Goal: Information Seeking & Learning: Find specific fact

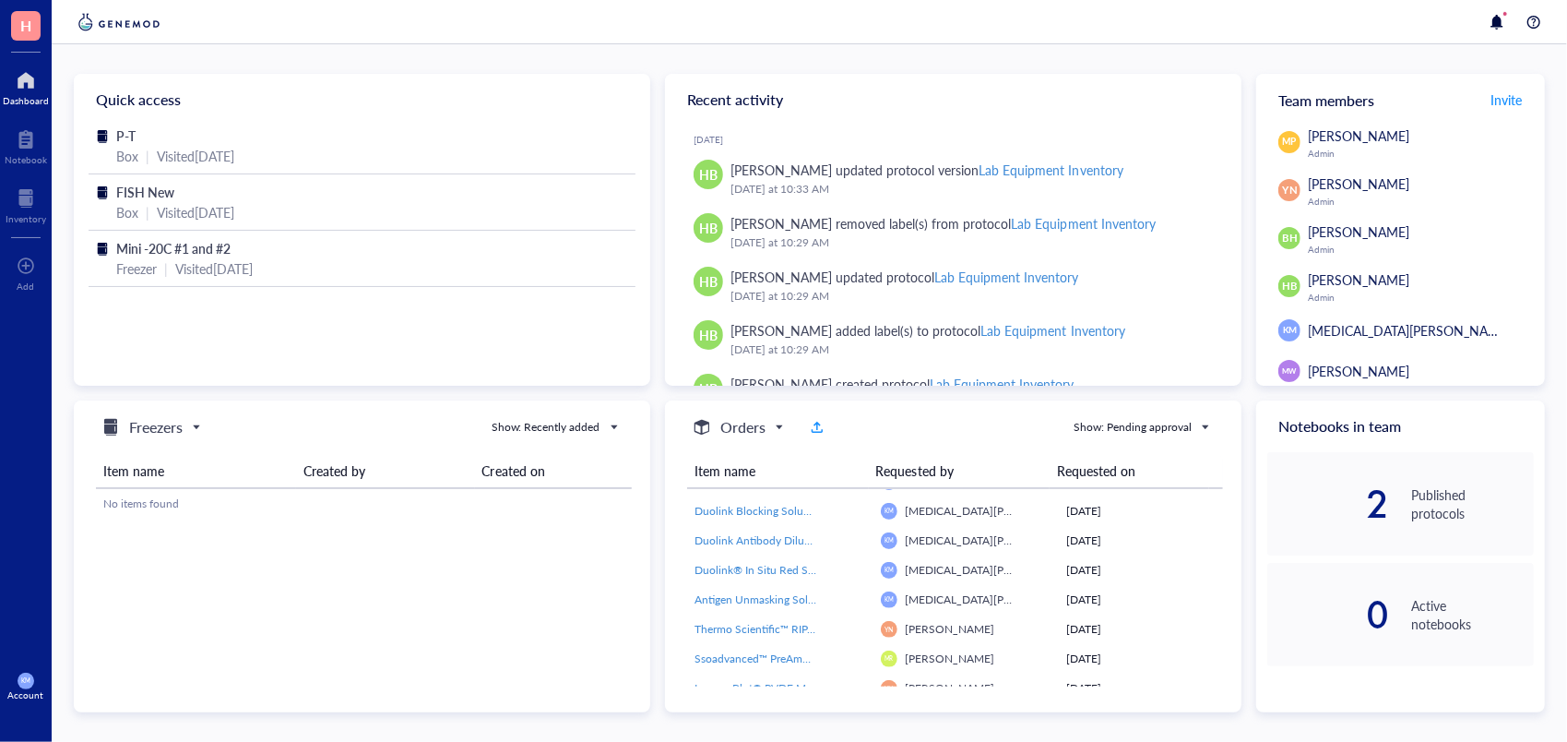
scroll to position [98, 0]
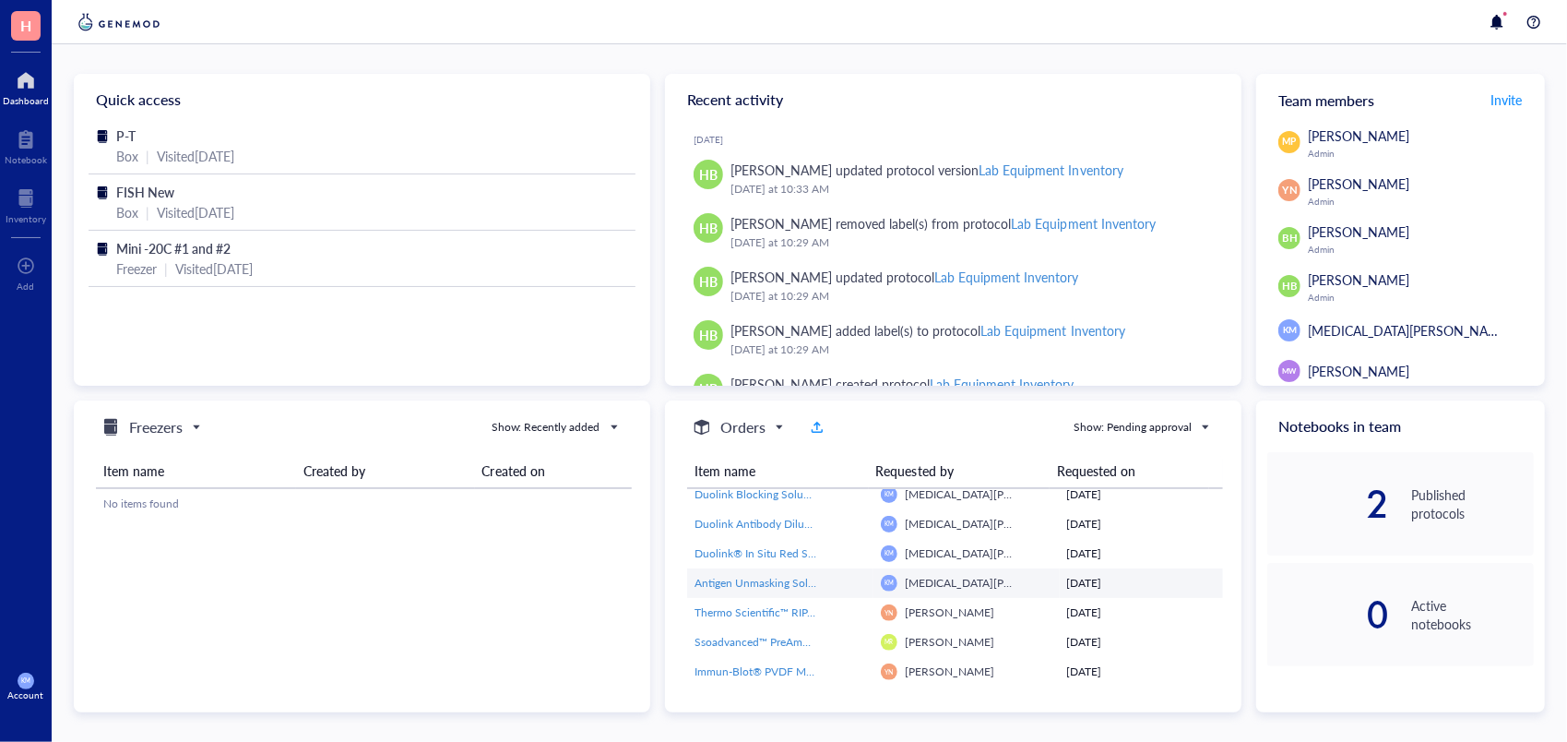
click at [738, 581] on span "Antigen Unmasking Solution, Citrate-Based (H-3300-250)" at bounding box center [834, 583] width 279 height 16
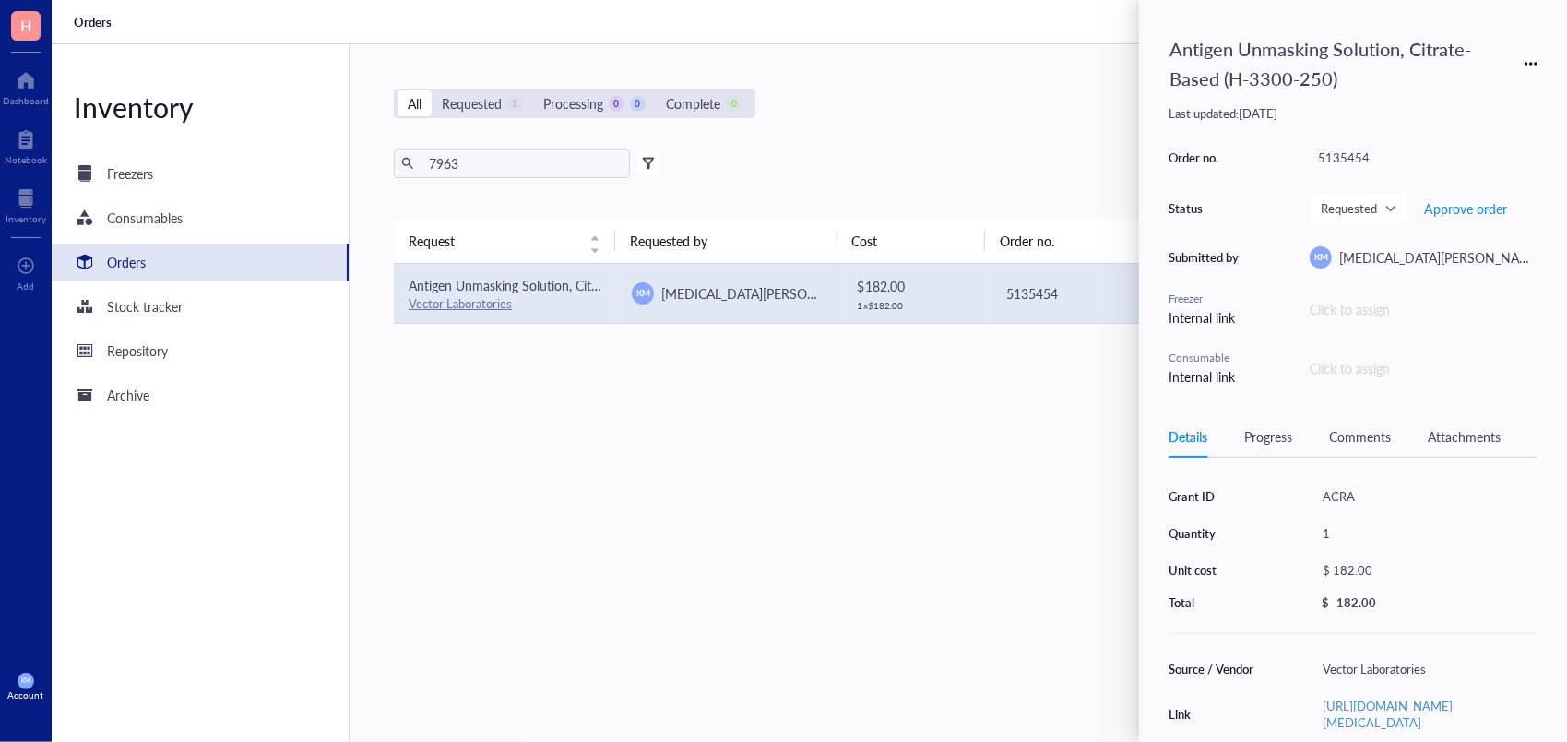
click at [978, 132] on div "All Requested 1 Processing 0 0 Complete 0 New order 7963 Export Open archive Fi…" at bounding box center [953, 392] width 1206 height 697
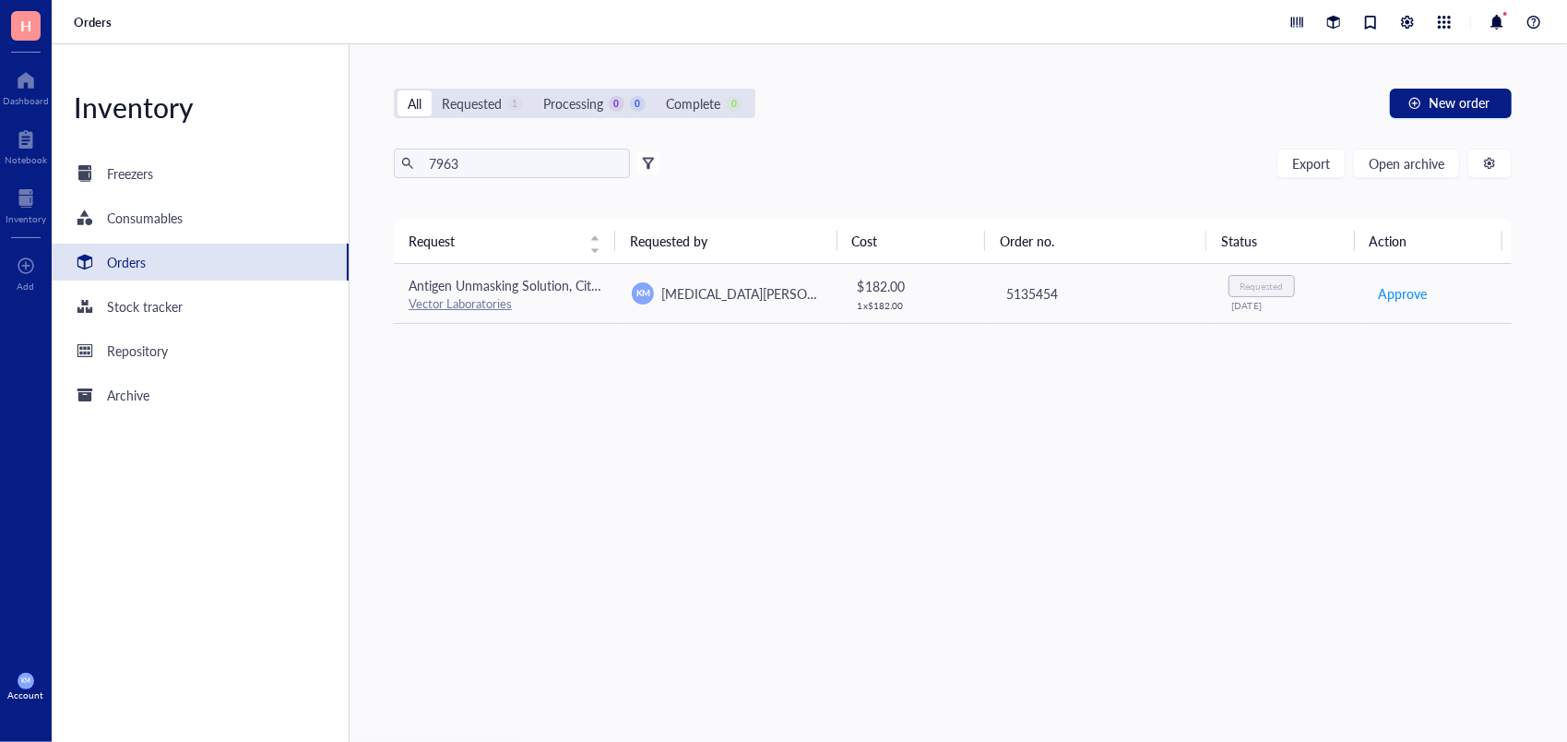
click at [978, 132] on div "All Requested 1 Processing 0 0 Complete 0 New order 7963 Export Open archive Fi…" at bounding box center [953, 392] width 1206 height 697
click at [764, 279] on td "KM [MEDICAL_DATA][PERSON_NAME]" at bounding box center [728, 294] width 223 height 60
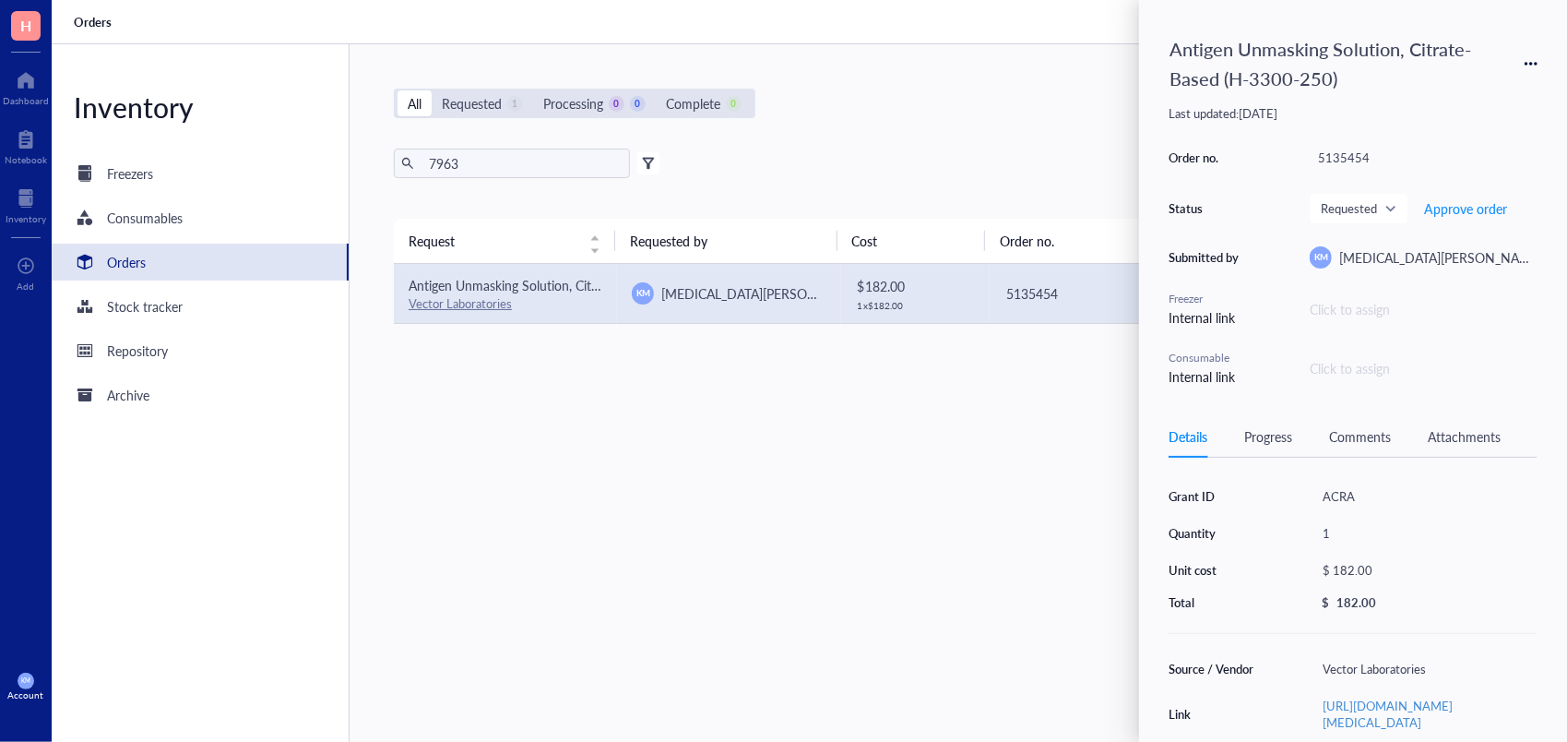
click at [1254, 437] on div "Progress" at bounding box center [1268, 436] width 48 height 20
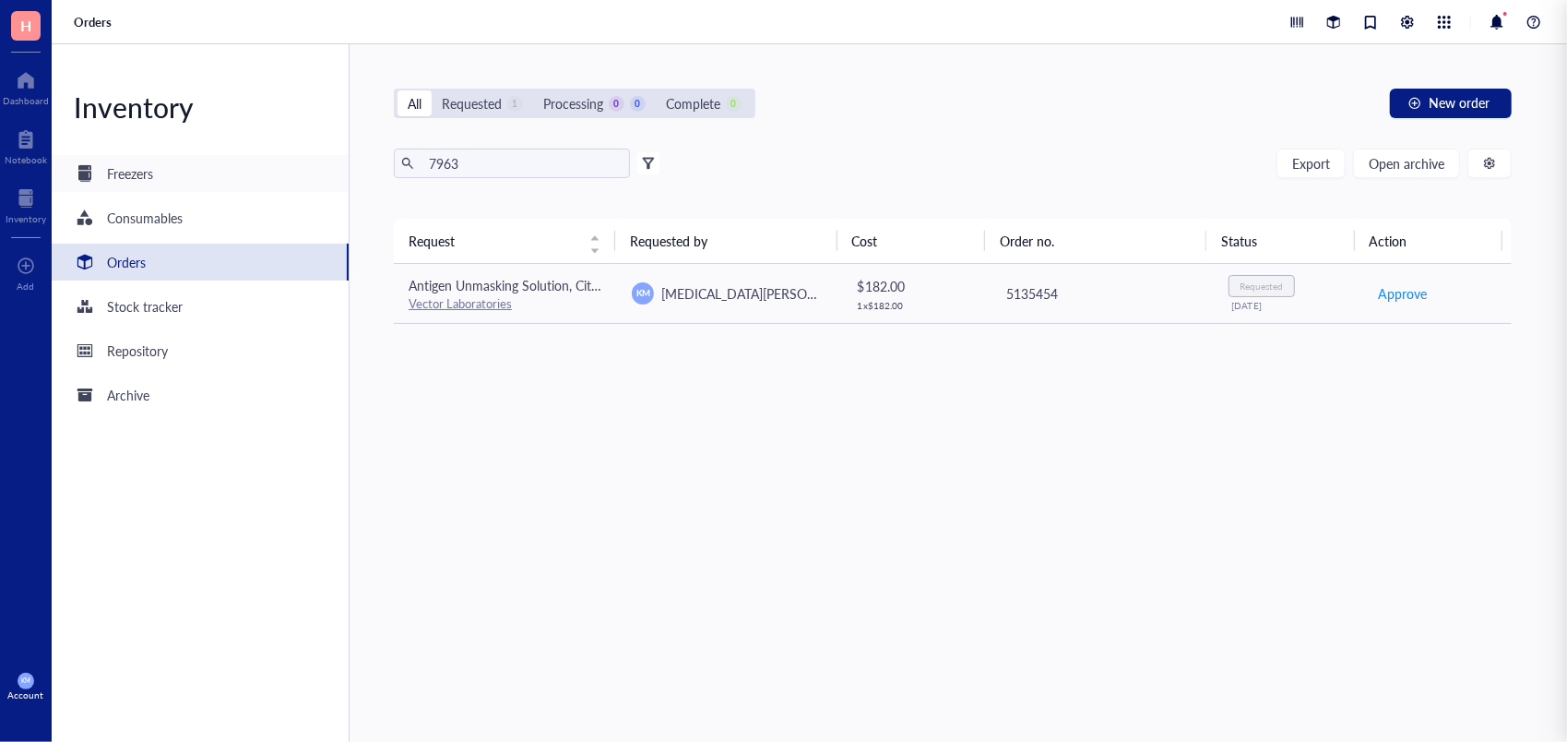
click at [157, 184] on div "Freezers" at bounding box center [200, 173] width 297 height 37
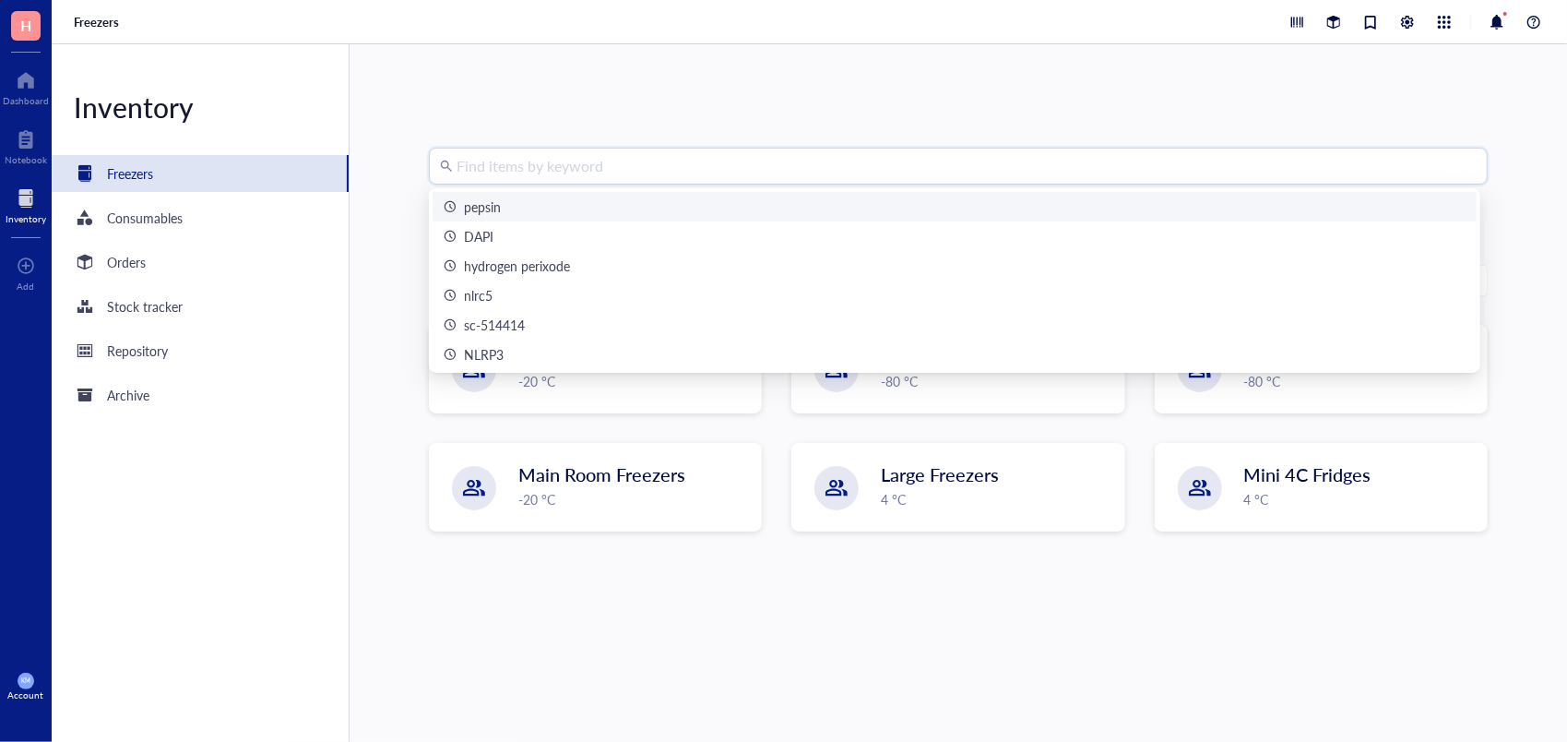
click at [545, 150] on input "search" at bounding box center [967, 166] width 1020 height 35
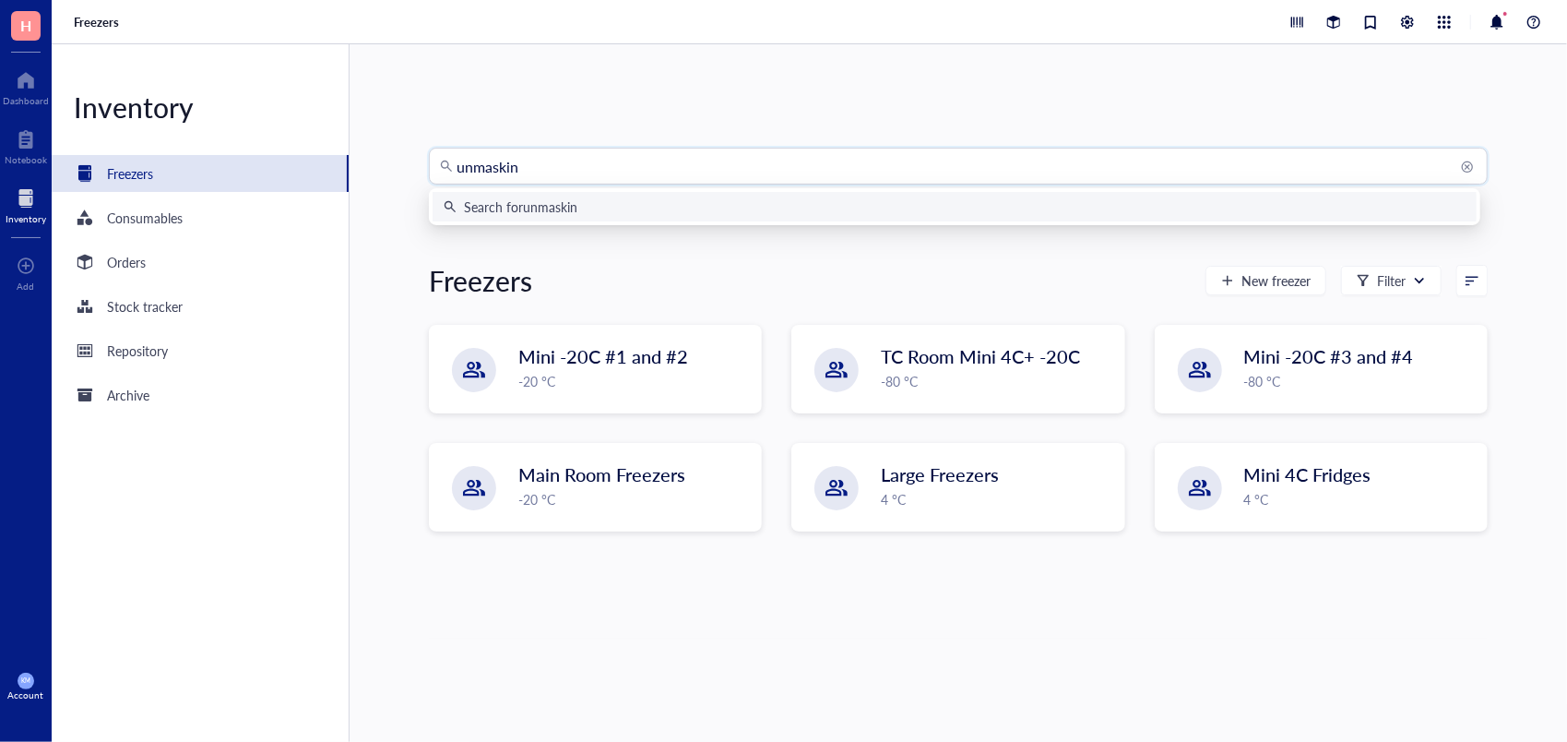
type input "unmasking"
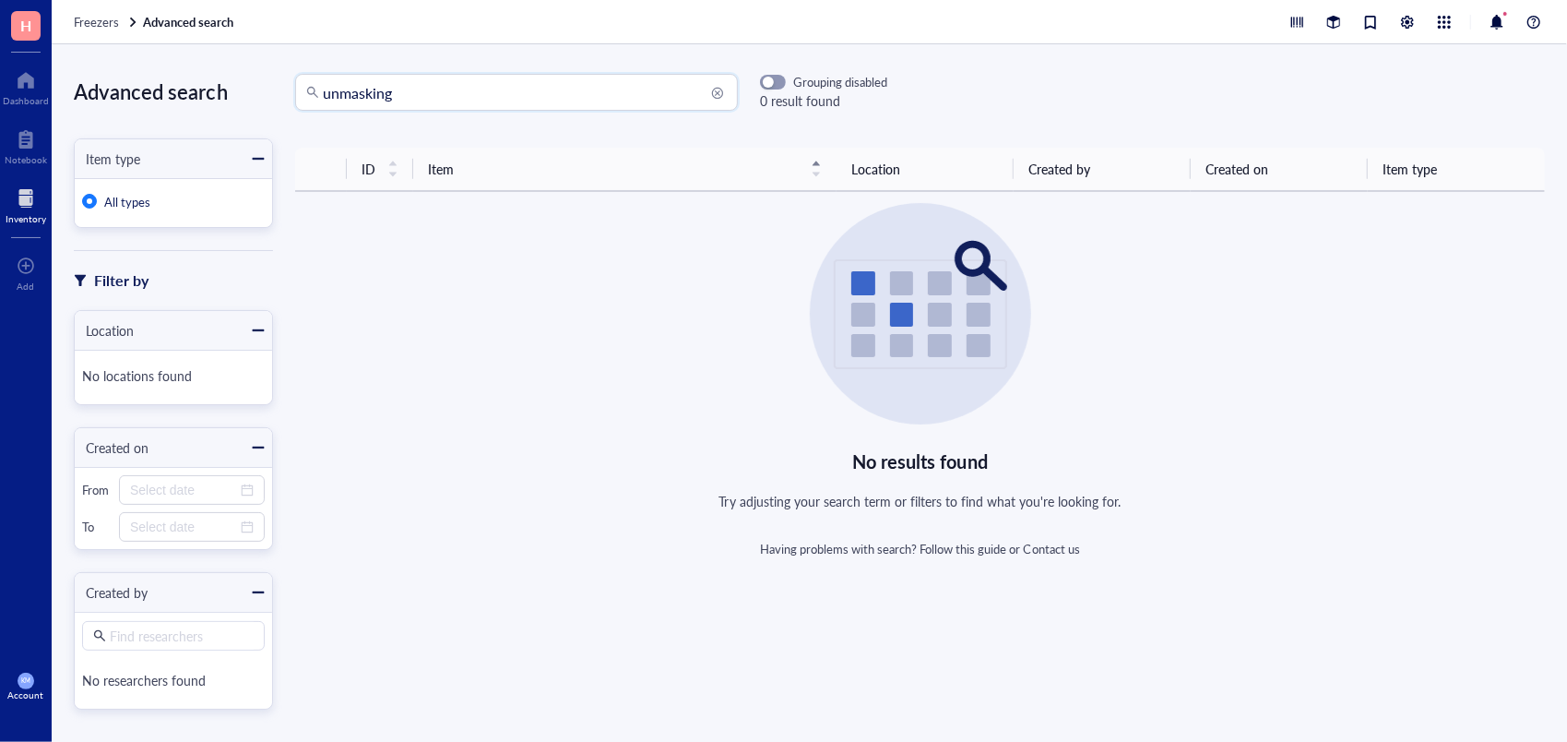
drag, startPoint x: 441, startPoint y: 92, endPoint x: 220, endPoint y: 69, distance: 222.6
click at [220, 69] on div "Advanced search Item type All types Filter by Location No locations found Creat…" at bounding box center [809, 392] width 1515 height 697
type input "a"
type input "vector"
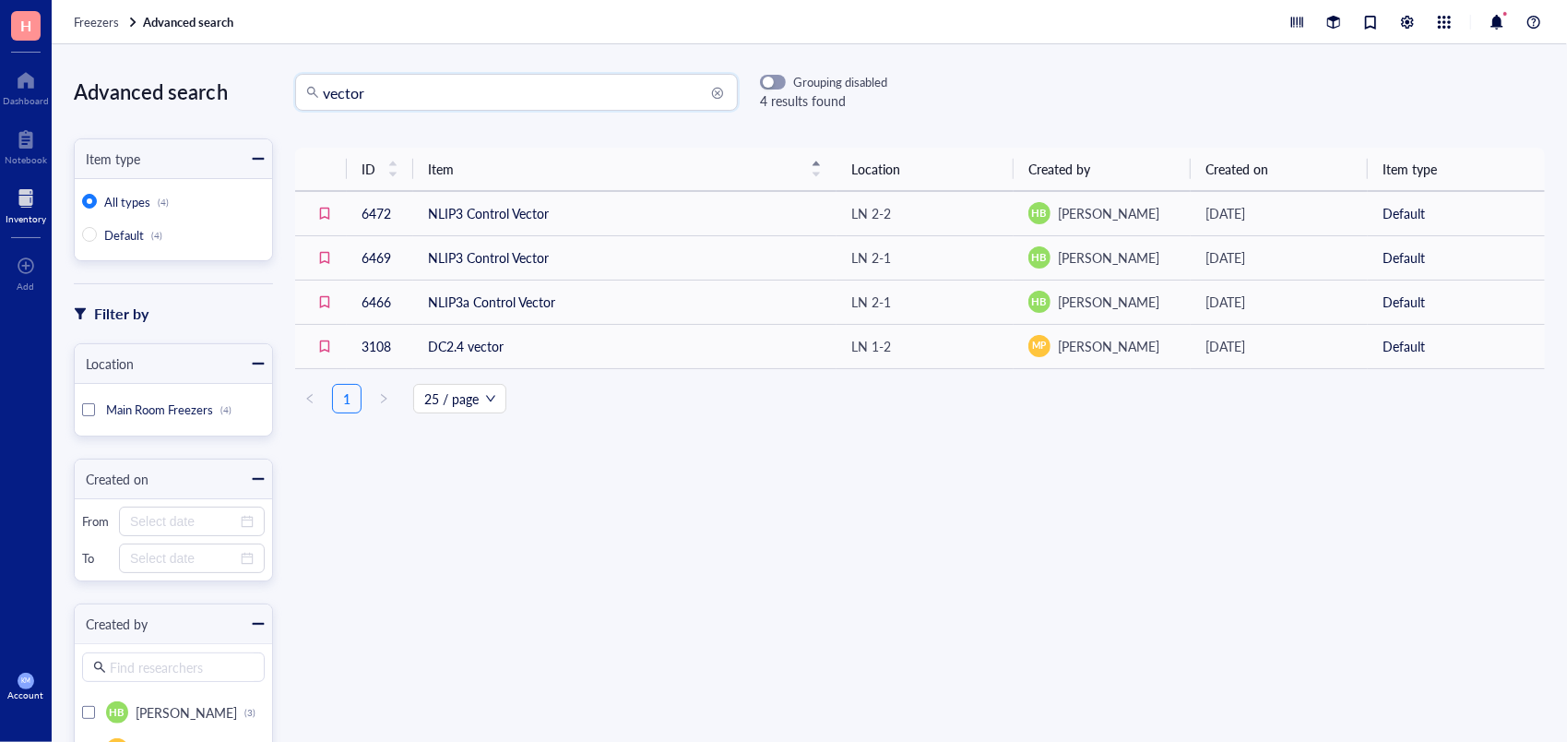
drag, startPoint x: 398, startPoint y: 101, endPoint x: 286, endPoint y: 93, distance: 112.8
click at [286, 93] on div "vector vector Grouping disabled 4 results found" at bounding box center [580, 92] width 614 height 37
click at [31, 154] on div "Notebook" at bounding box center [26, 159] width 42 height 11
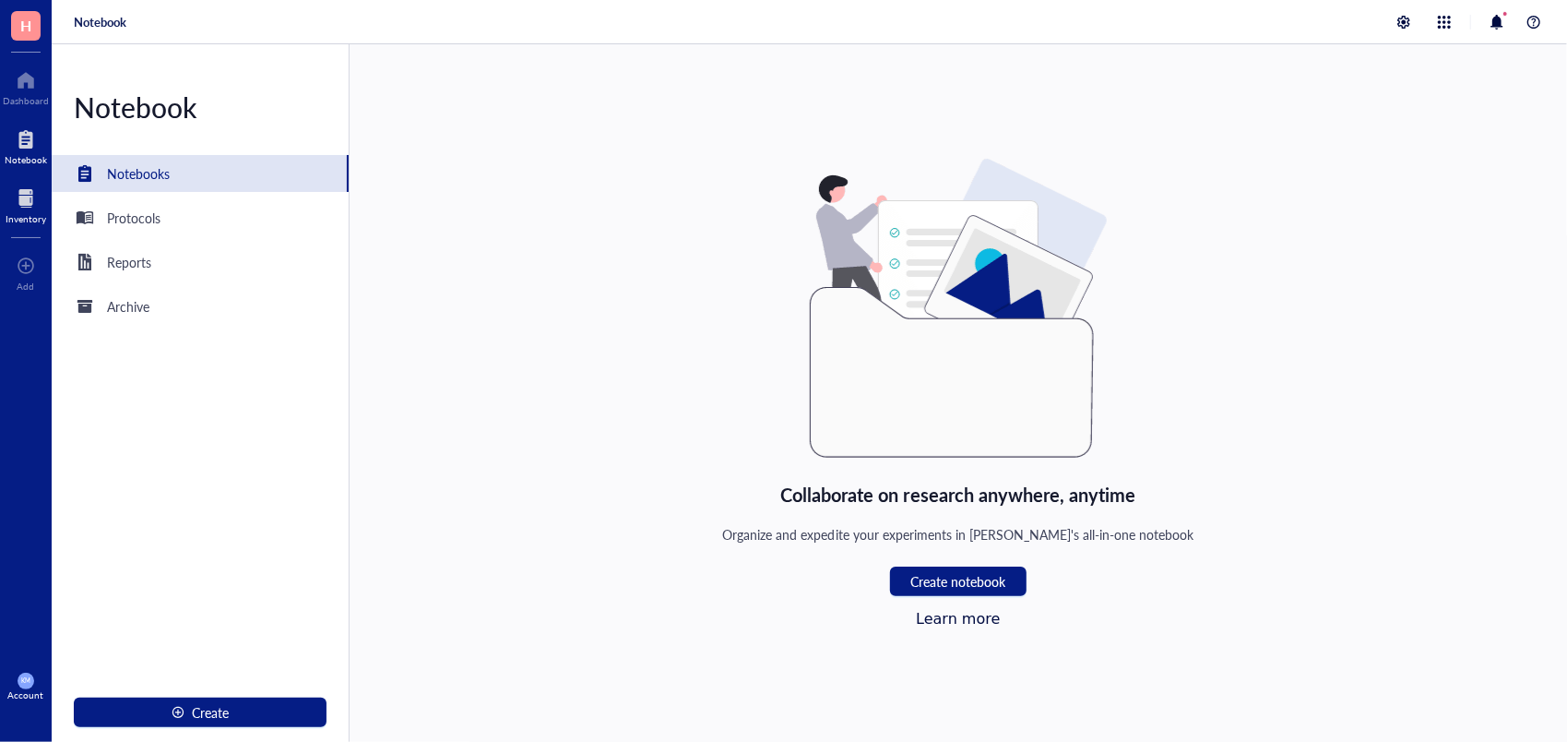
click at [18, 211] on div at bounding box center [26, 199] width 41 height 30
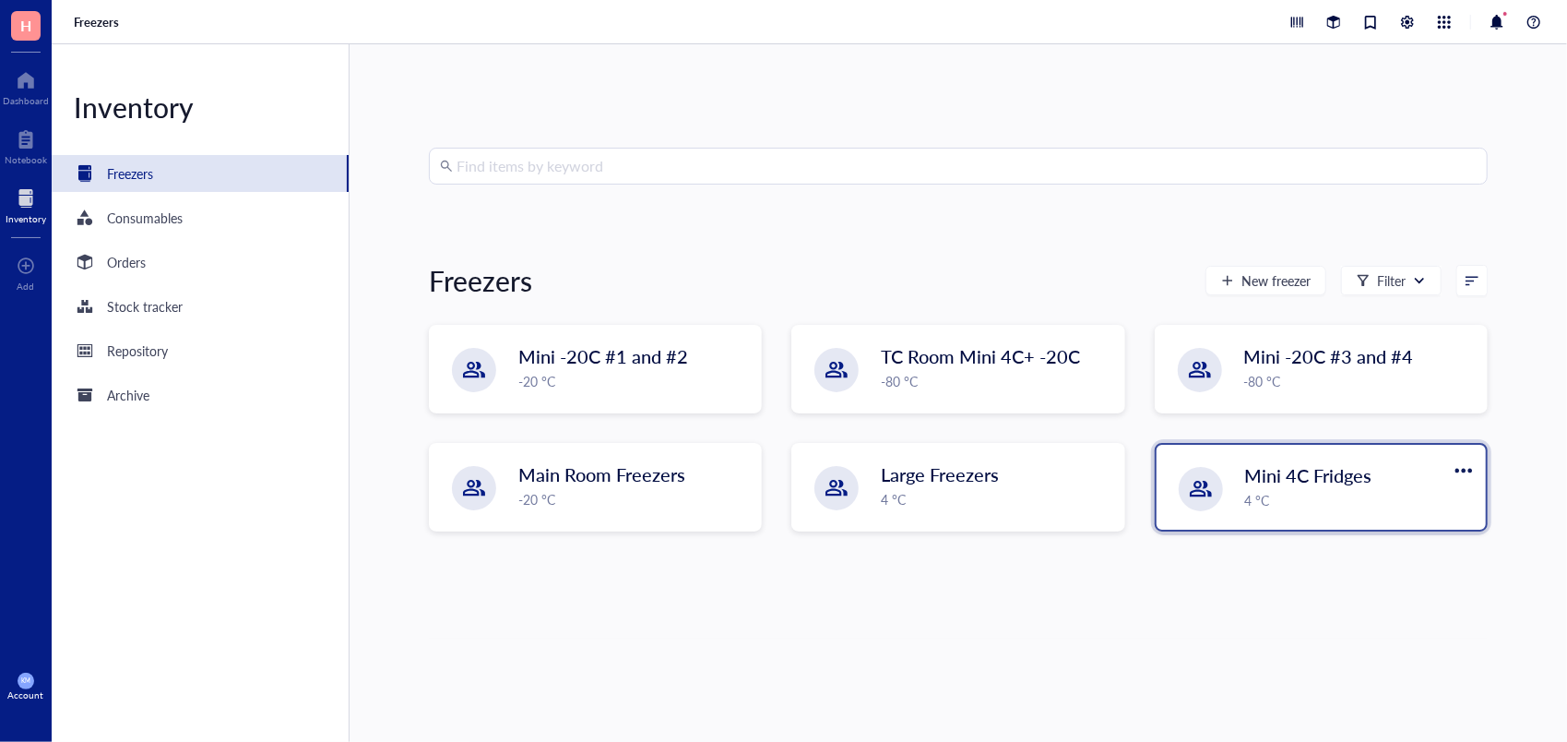
click at [1257, 497] on div "4 °C" at bounding box center [1360, 500] width 230 height 20
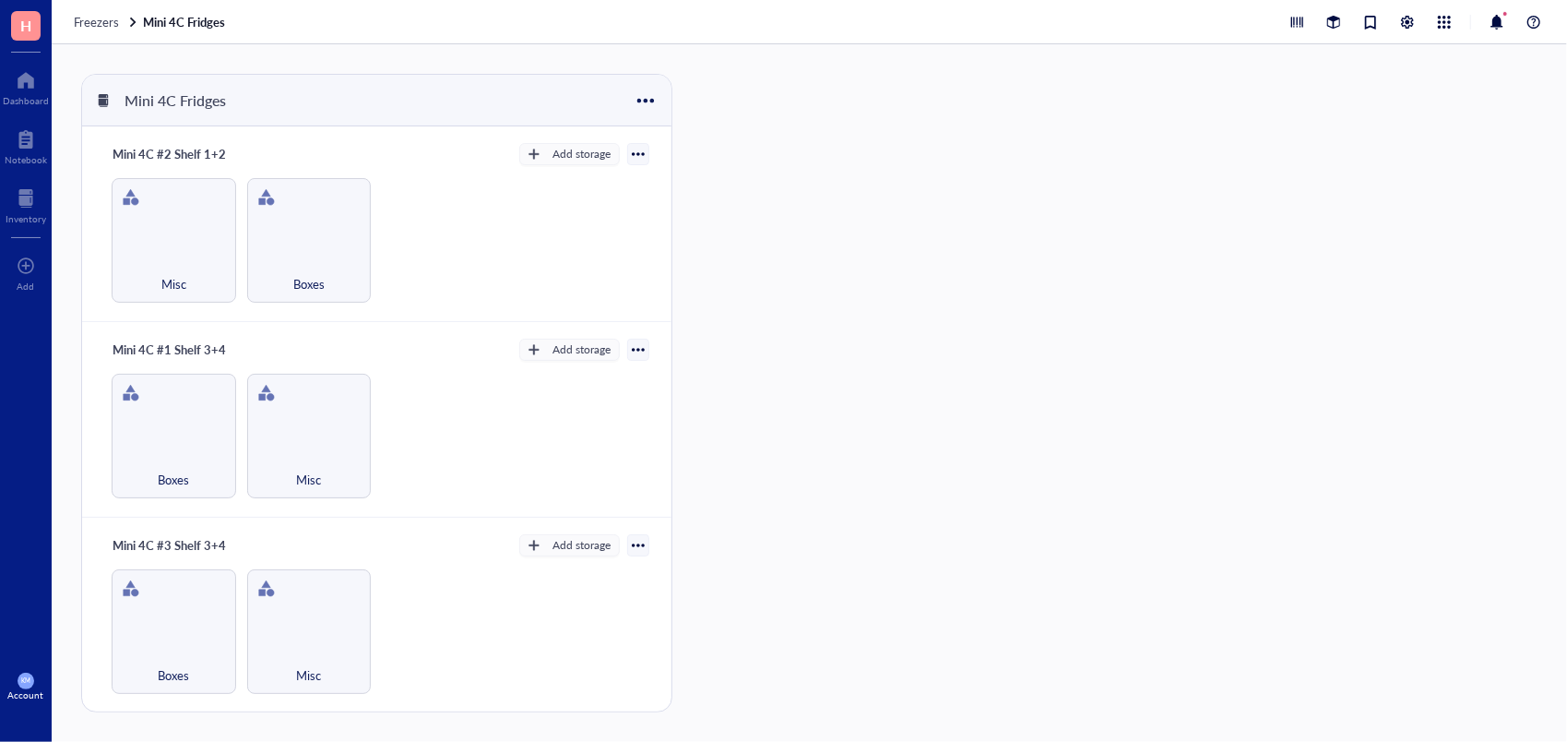
drag, startPoint x: 662, startPoint y: 207, endPoint x: 662, endPoint y: 297, distance: 90.4
click at [662, 297] on div "Mini 4C #2 Shelf 1+2 Add storage Misc Boxes" at bounding box center [376, 224] width 589 height 196
drag, startPoint x: 662, startPoint y: 297, endPoint x: 671, endPoint y: 304, distance: 11.8
click at [671, 304] on div "Mini 4C #2 Shelf 1+2 Add storage Misc Boxes Mini 4C #1 Shelf 3+4 Add storage Bo…" at bounding box center [376, 444] width 589 height 636
drag, startPoint x: 671, startPoint y: 304, endPoint x: 666, endPoint y: 450, distance: 145.8
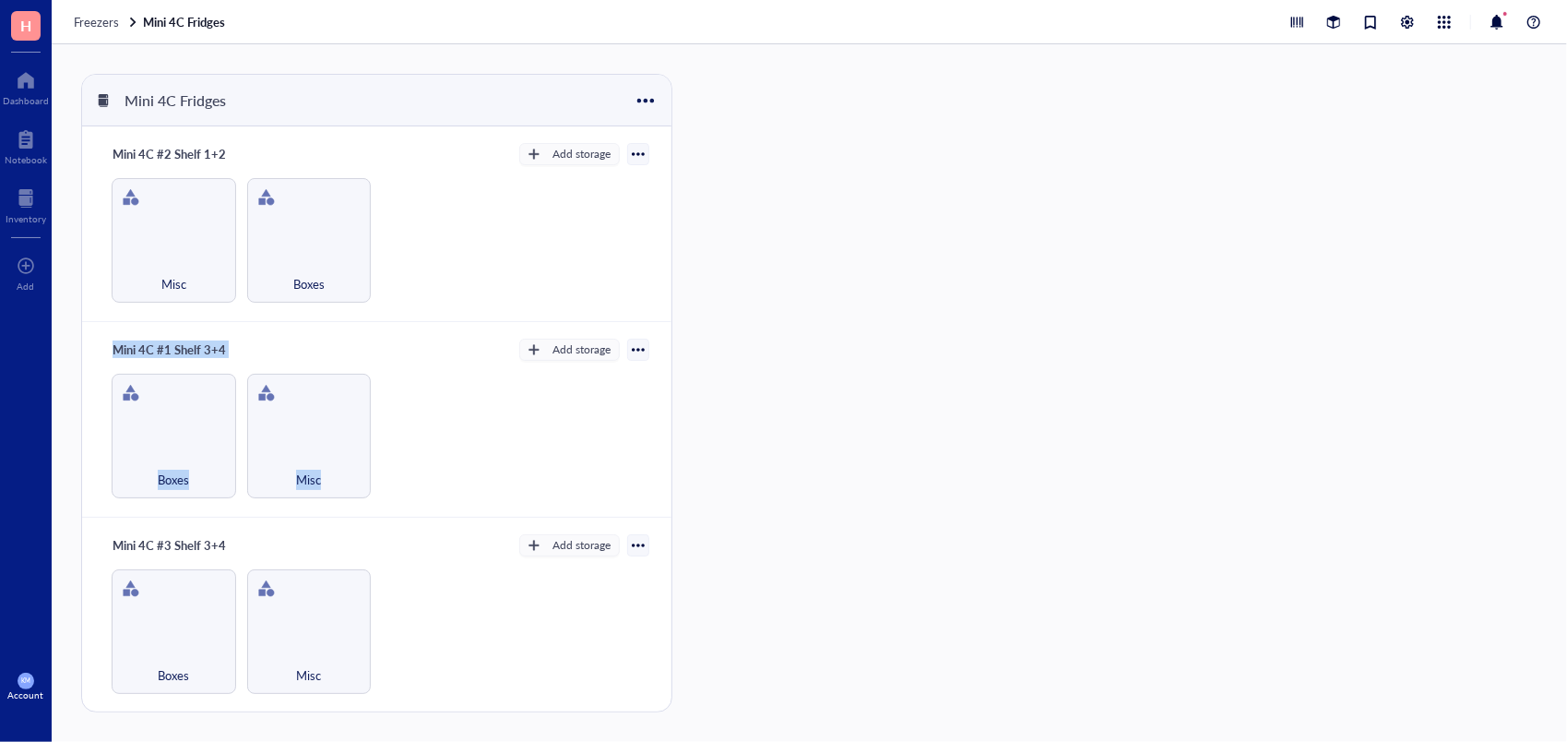
click at [666, 450] on div "Mini 4C #2 Shelf 1+2 Add storage Misc Boxes Mini 4C #1 Shelf 3+4 Add storage Bo…" at bounding box center [376, 444] width 589 height 636
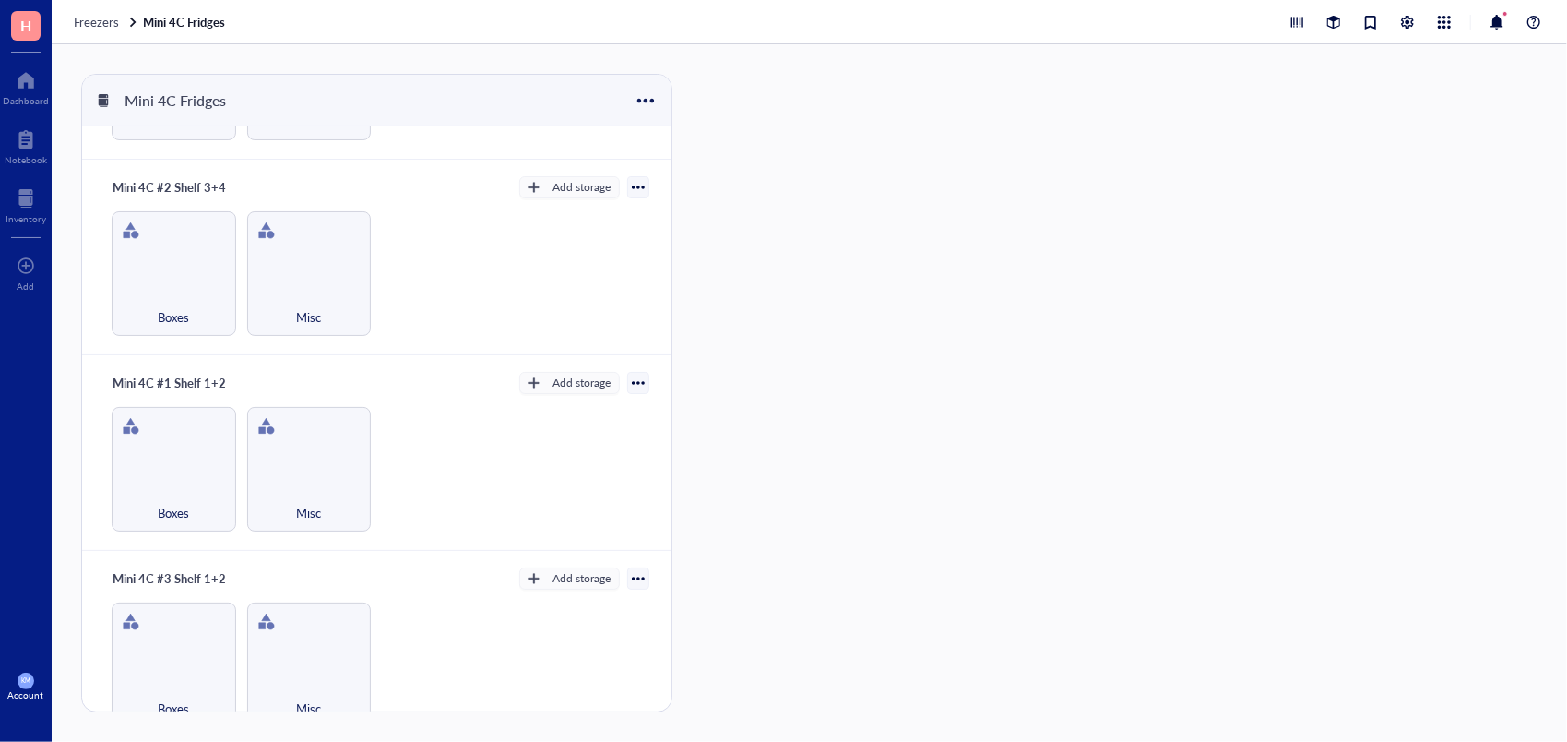
scroll to position [573, 0]
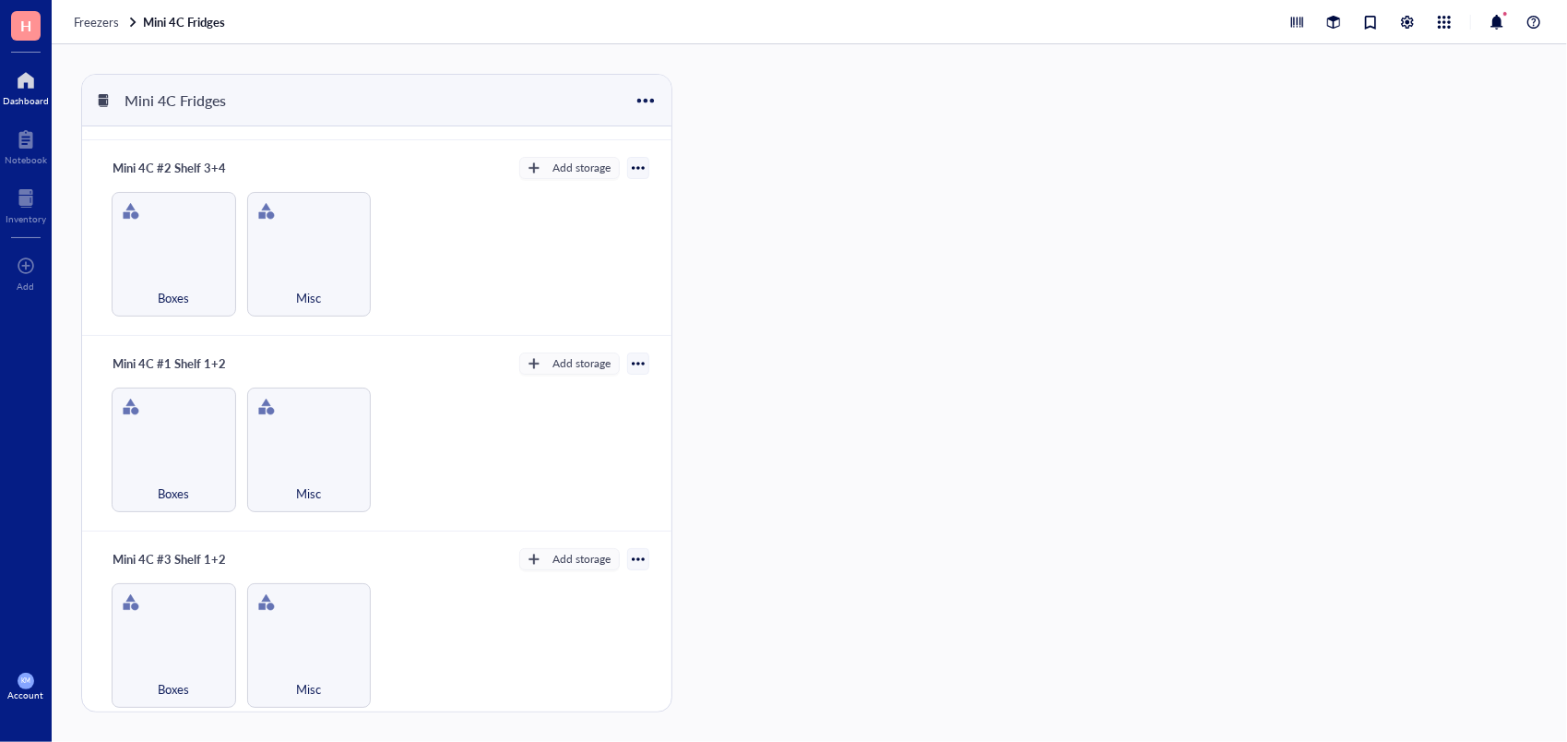
click at [33, 95] on div "Dashboard" at bounding box center [26, 100] width 46 height 11
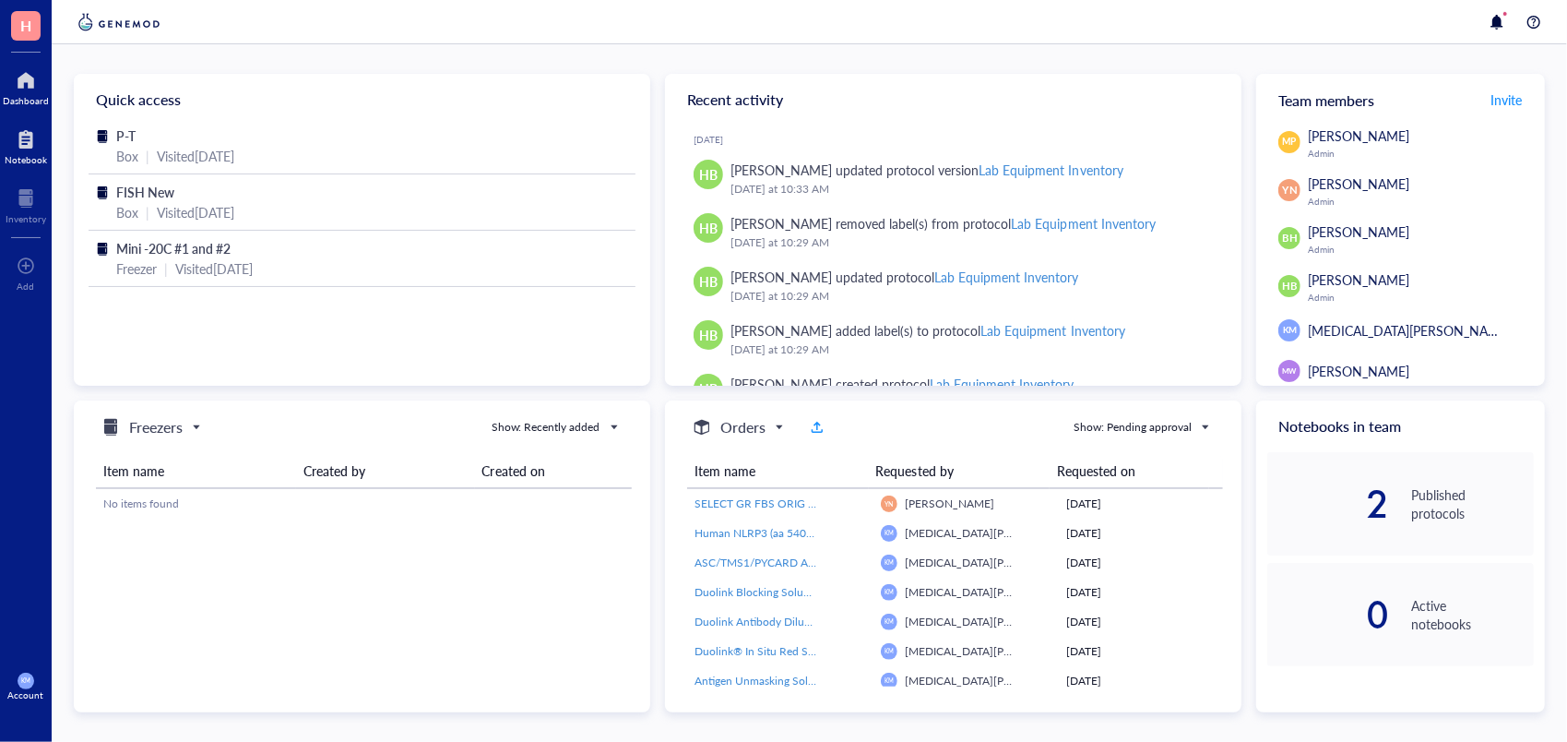
click at [30, 160] on div "Notebook" at bounding box center [26, 159] width 42 height 11
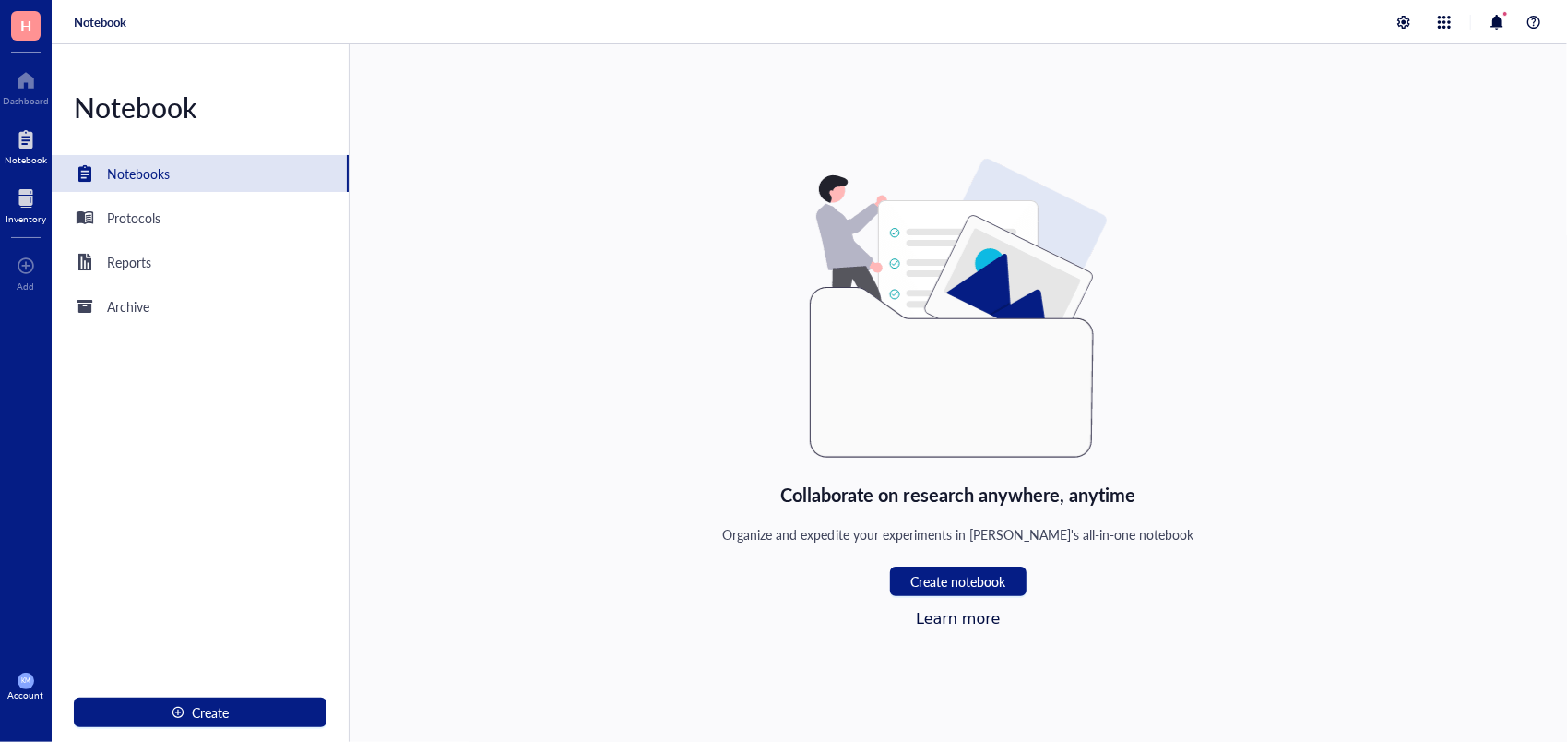
click at [43, 225] on div "Inventory" at bounding box center [26, 204] width 52 height 52
click at [27, 205] on div at bounding box center [26, 199] width 41 height 30
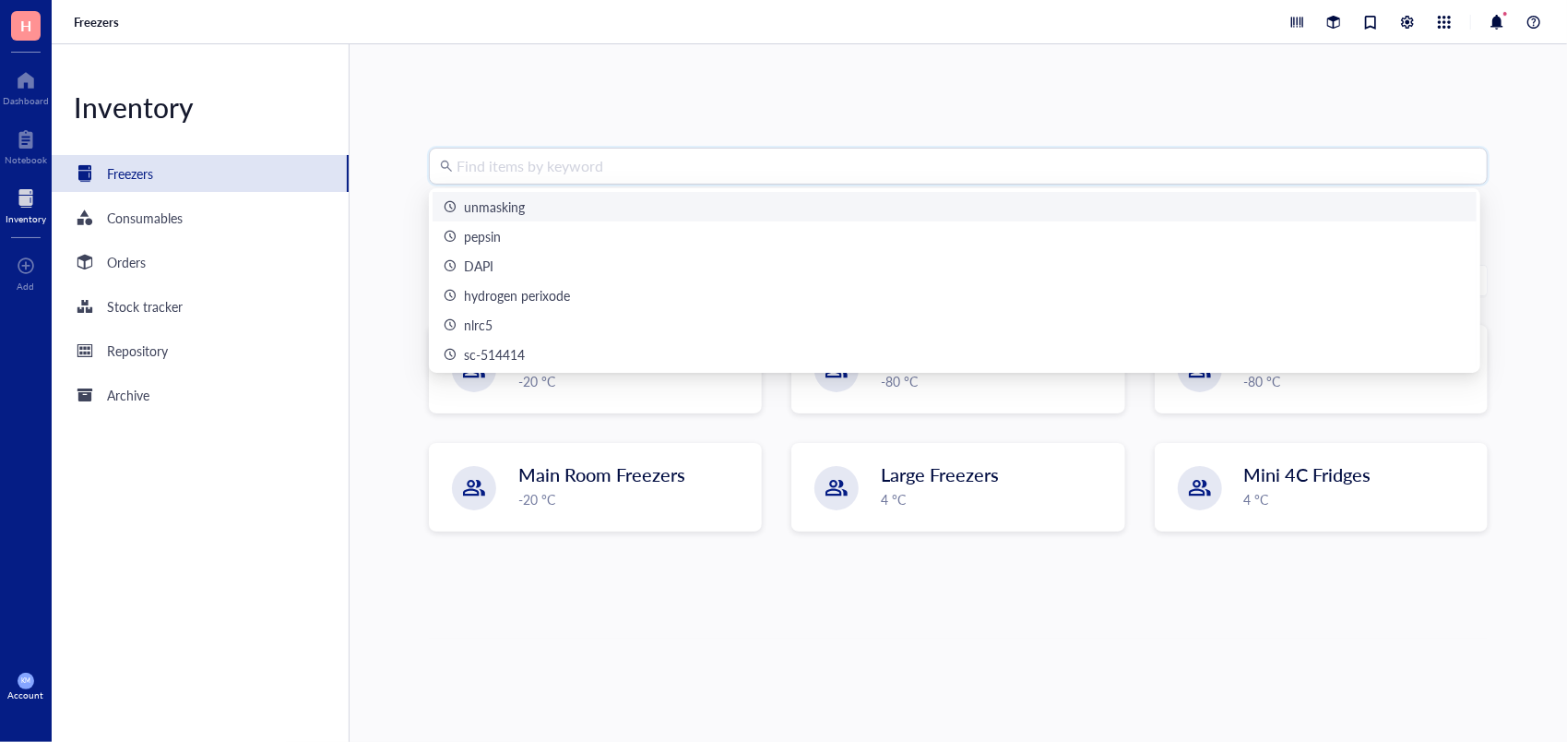
click at [568, 182] on input "search" at bounding box center [967, 166] width 1020 height 35
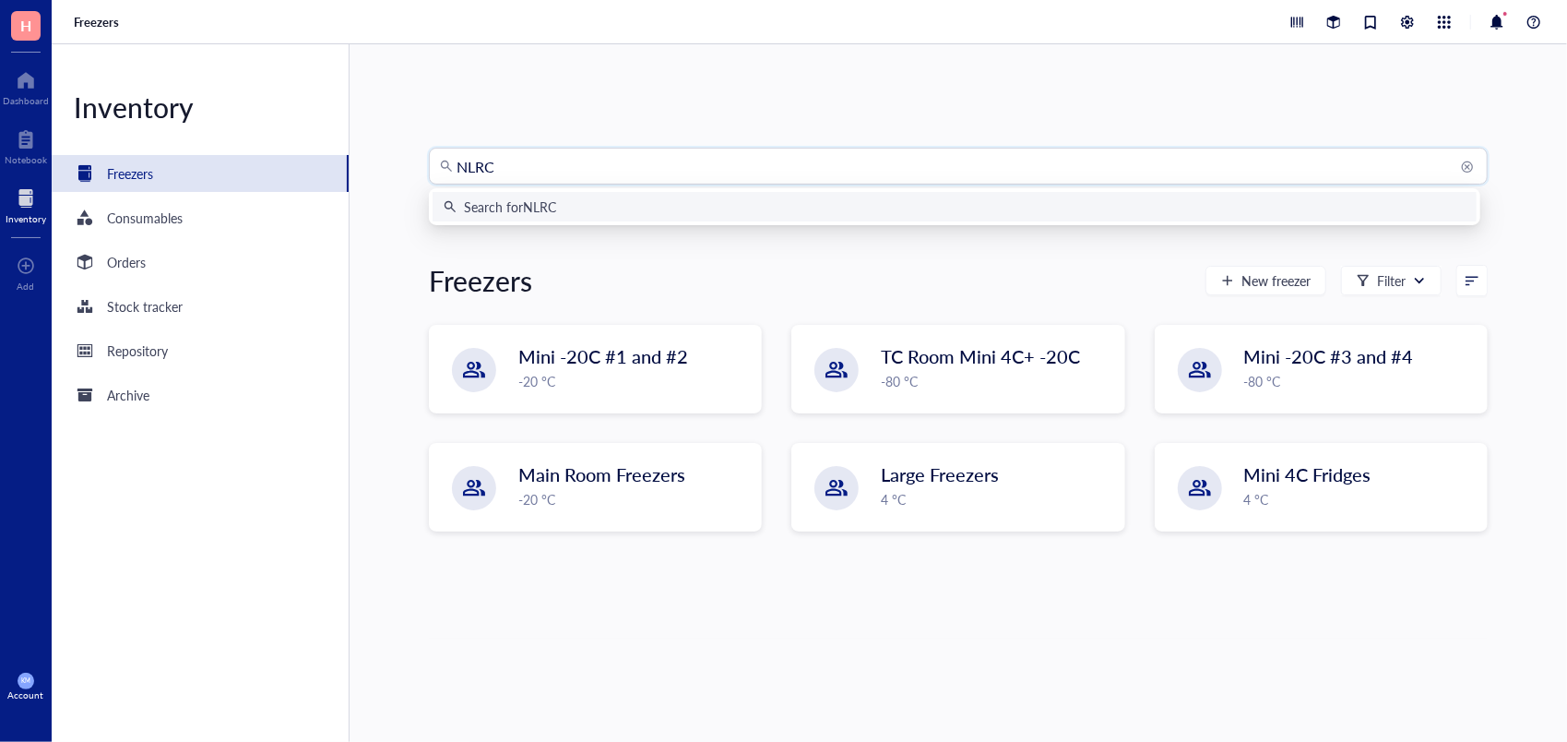
type input "NLRC5"
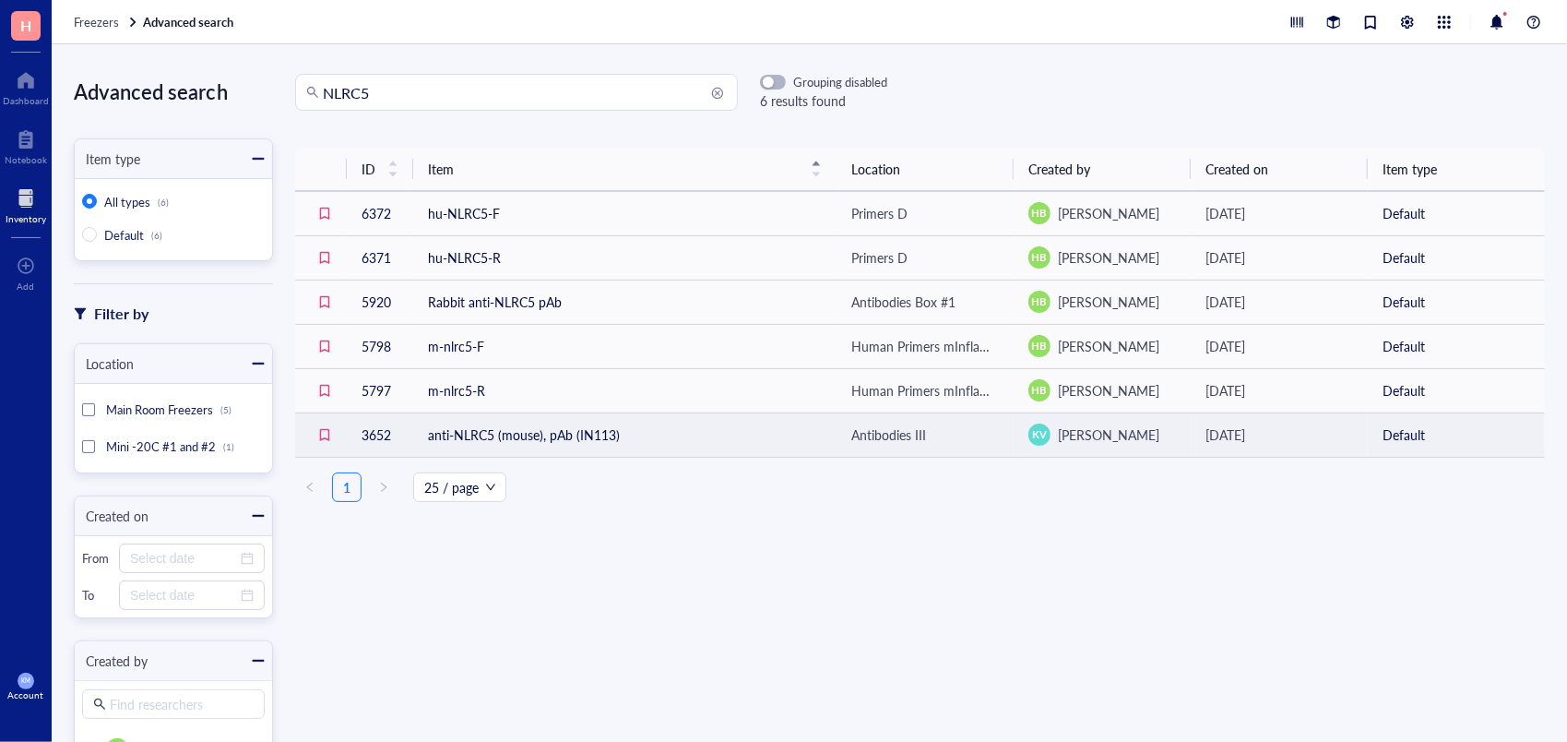
click at [673, 433] on td "anti-NLRC5 (mouse), pAb (IN113)" at bounding box center [624, 434] width 423 height 44
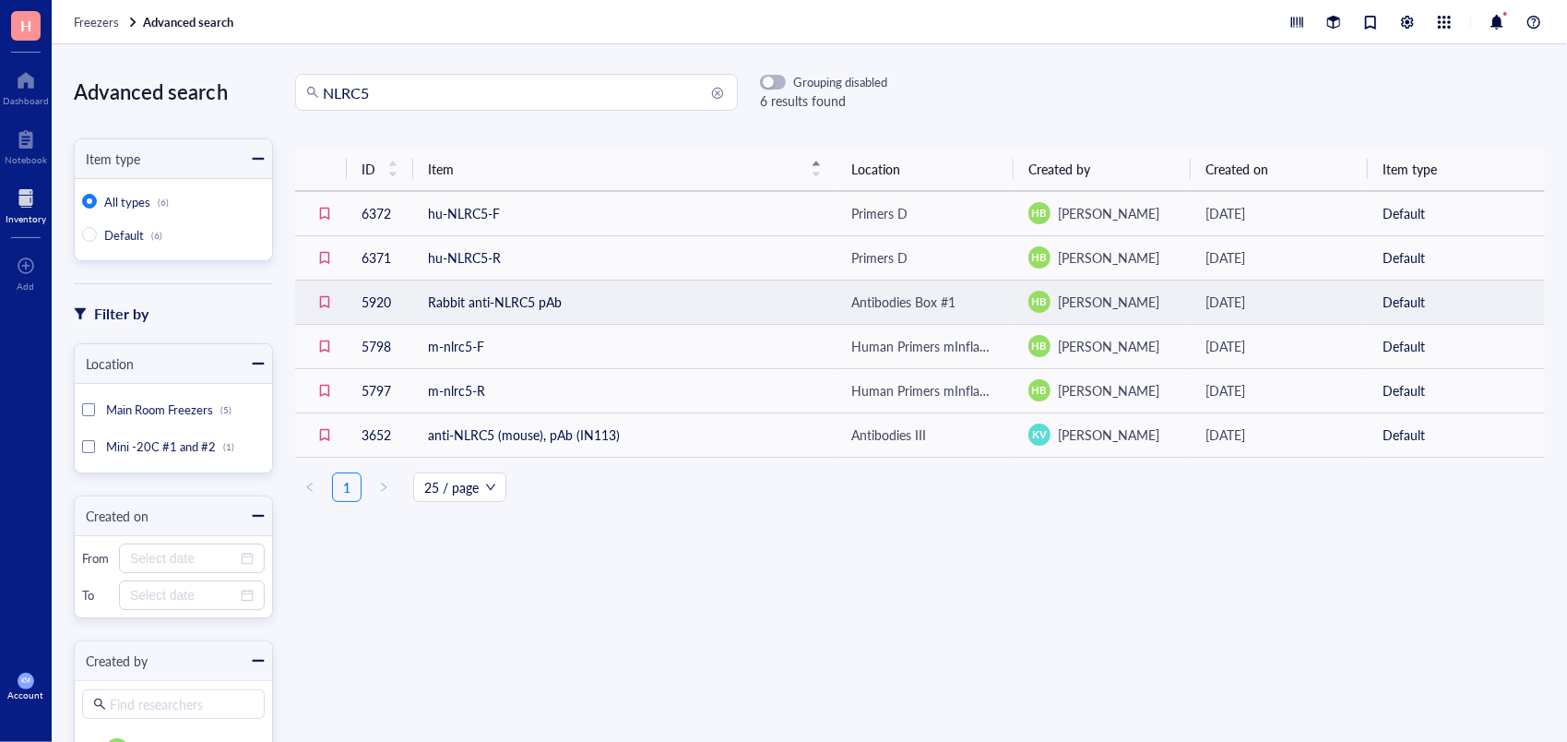
click at [520, 303] on td "Rabbit anti-NLRC5 pAb" at bounding box center [624, 301] width 423 height 44
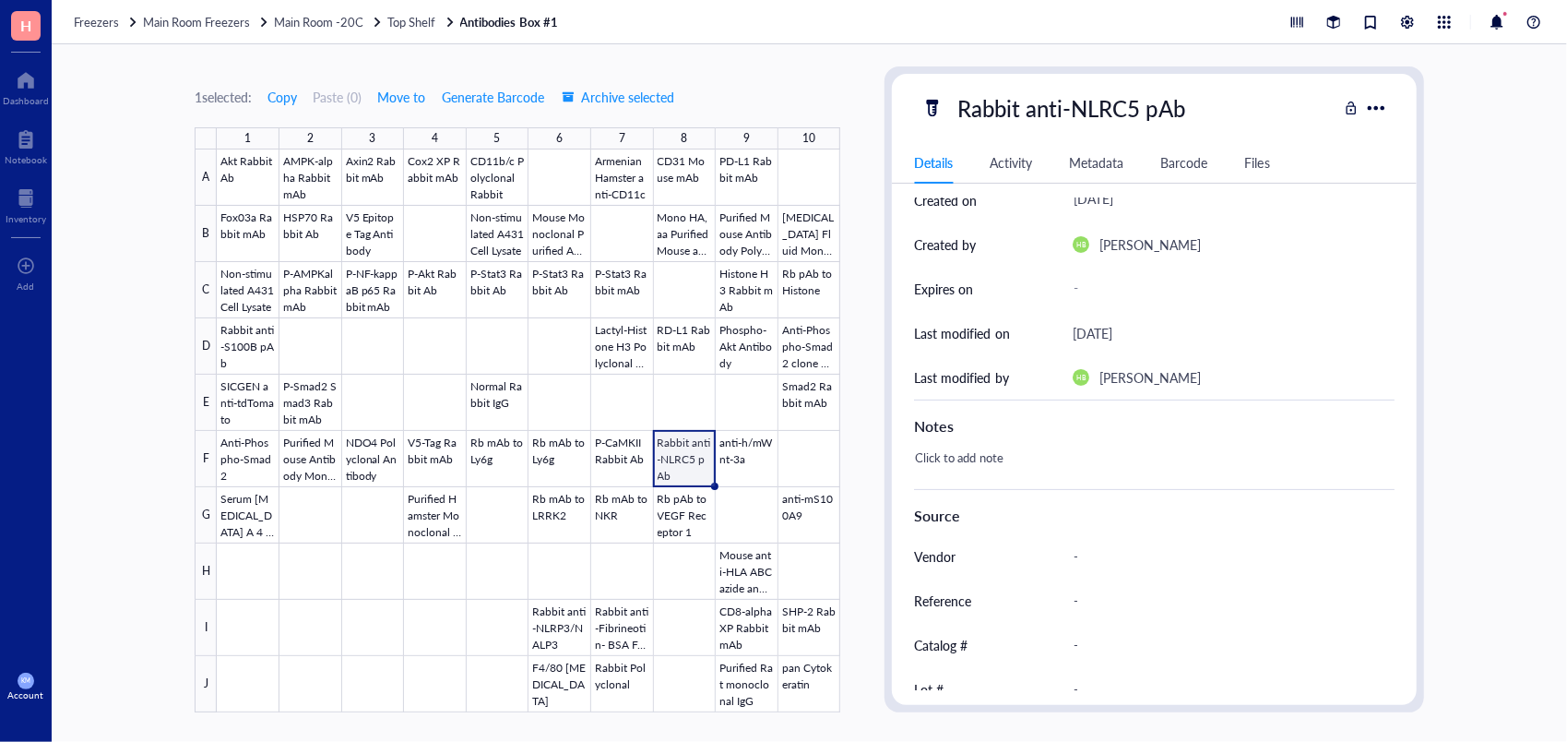
scroll to position [305, 0]
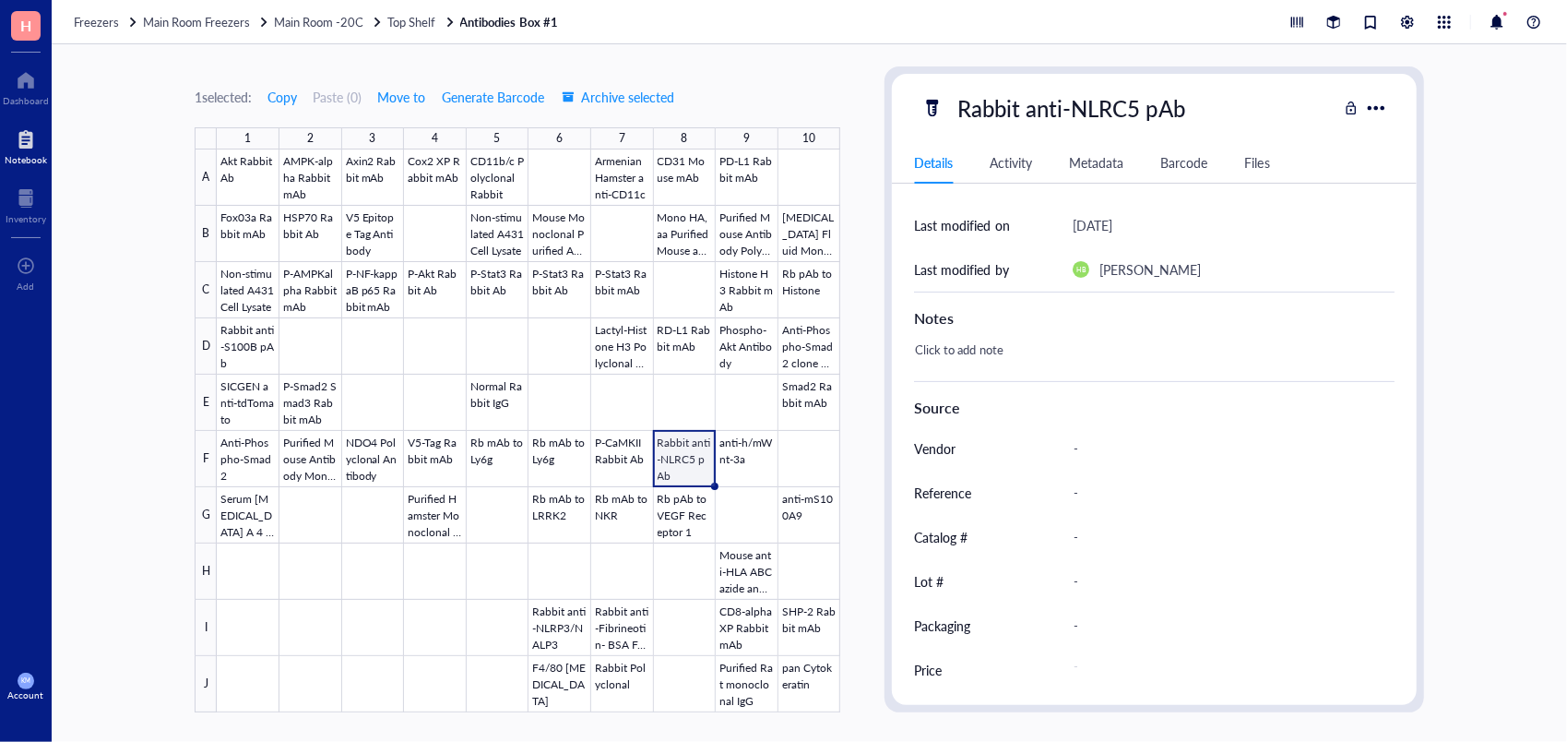
click at [30, 166] on div "Notebook" at bounding box center [26, 145] width 52 height 52
click at [23, 151] on div at bounding box center [26, 140] width 42 height 30
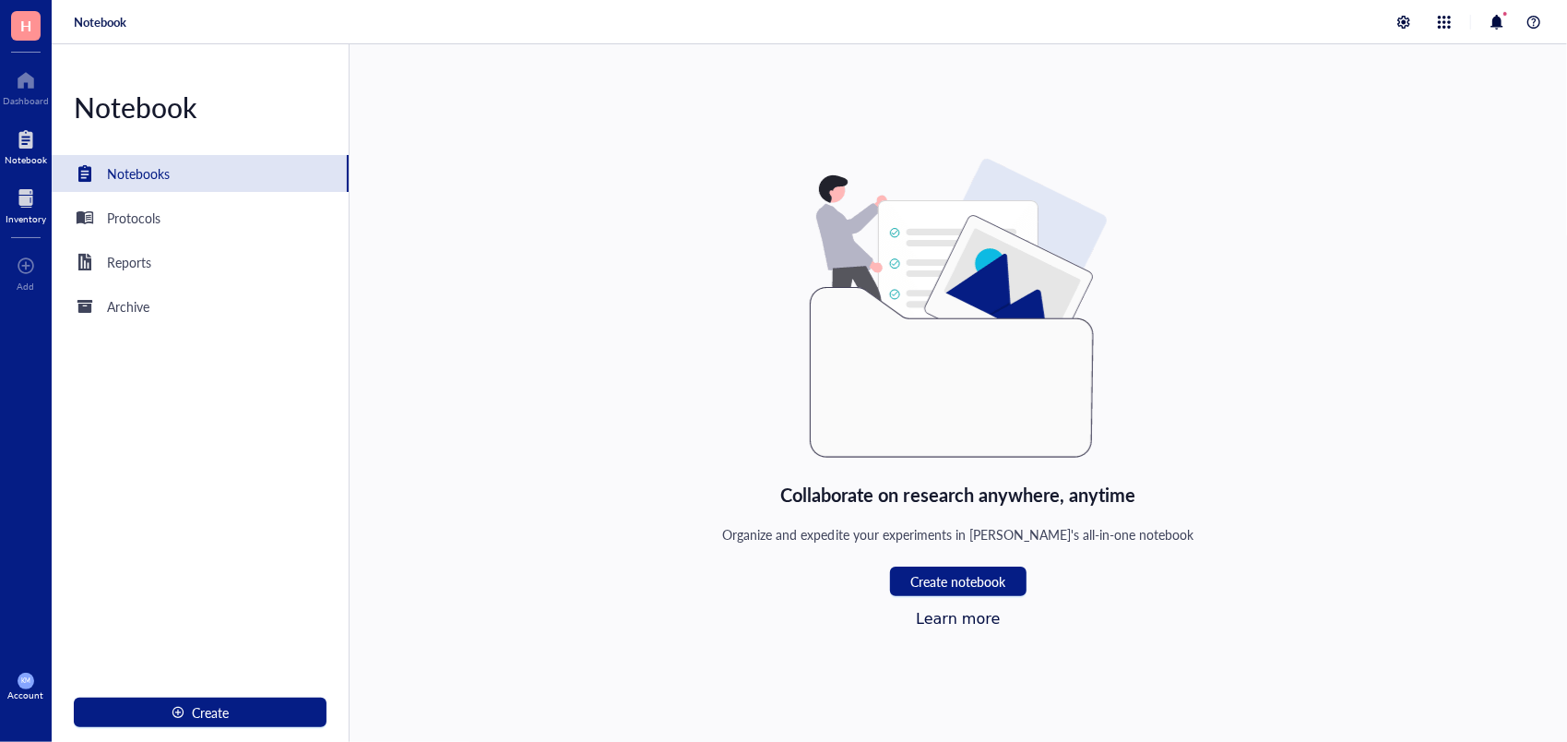
click at [24, 206] on div at bounding box center [26, 199] width 41 height 30
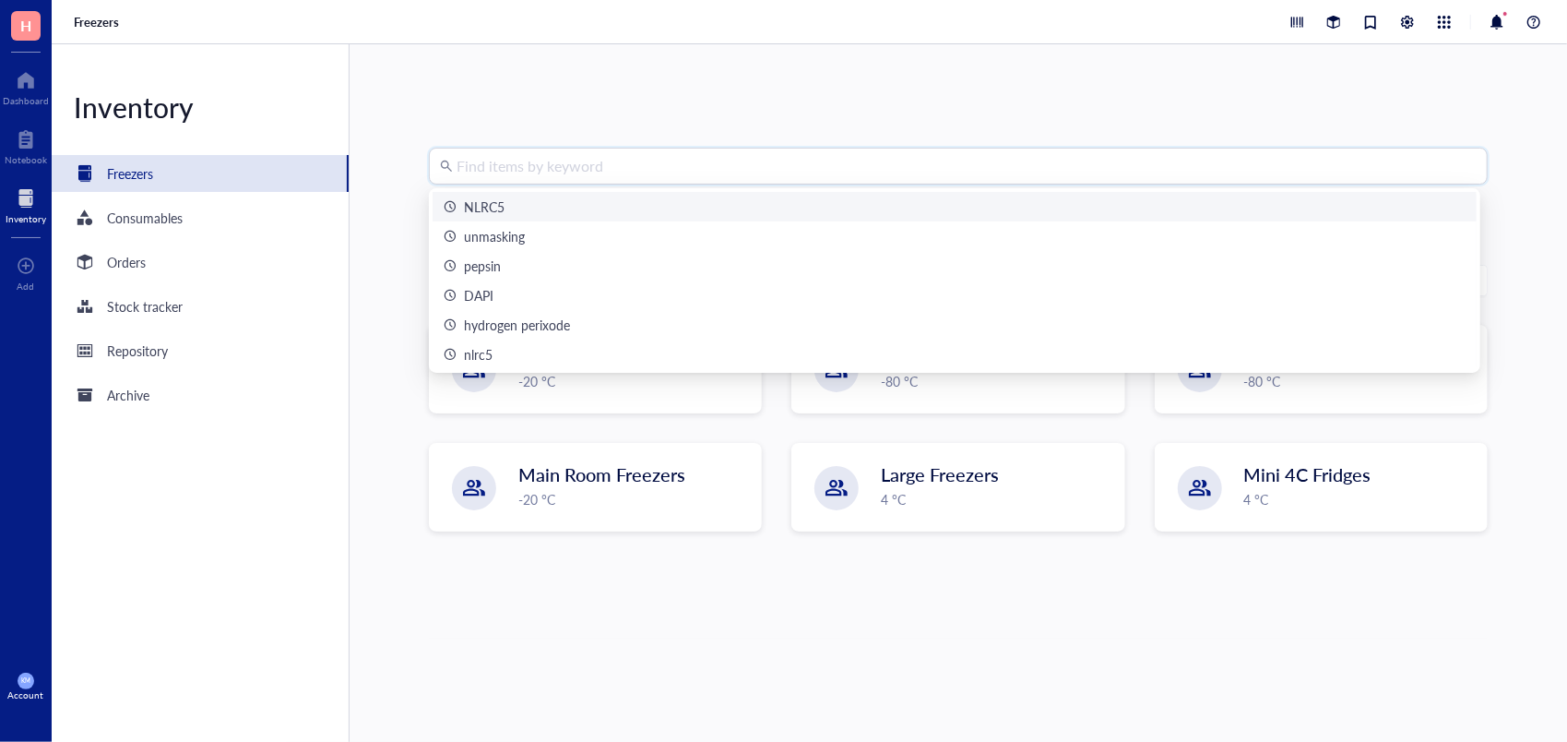
click at [555, 166] on input "search" at bounding box center [967, 166] width 1020 height 35
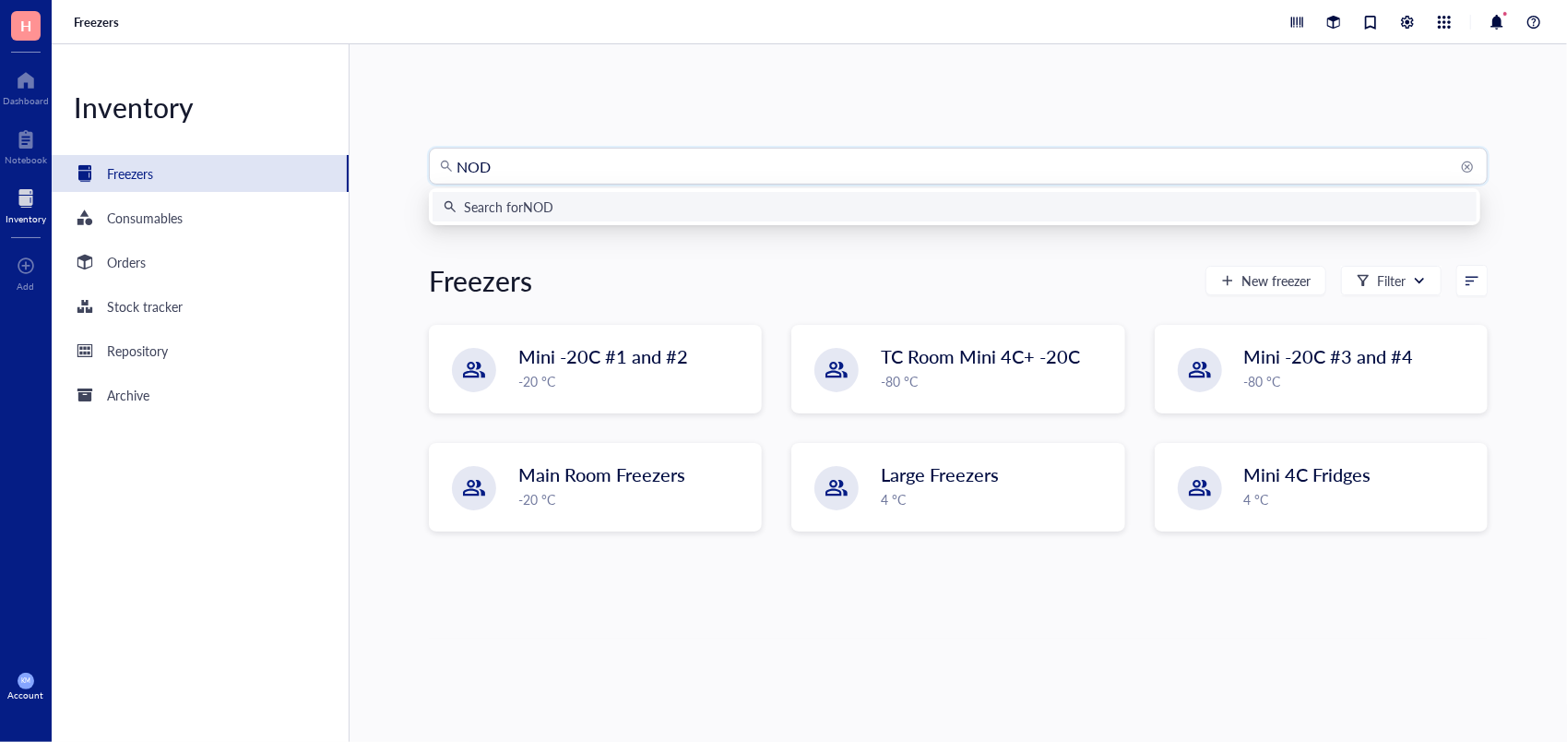
type input "NOD4"
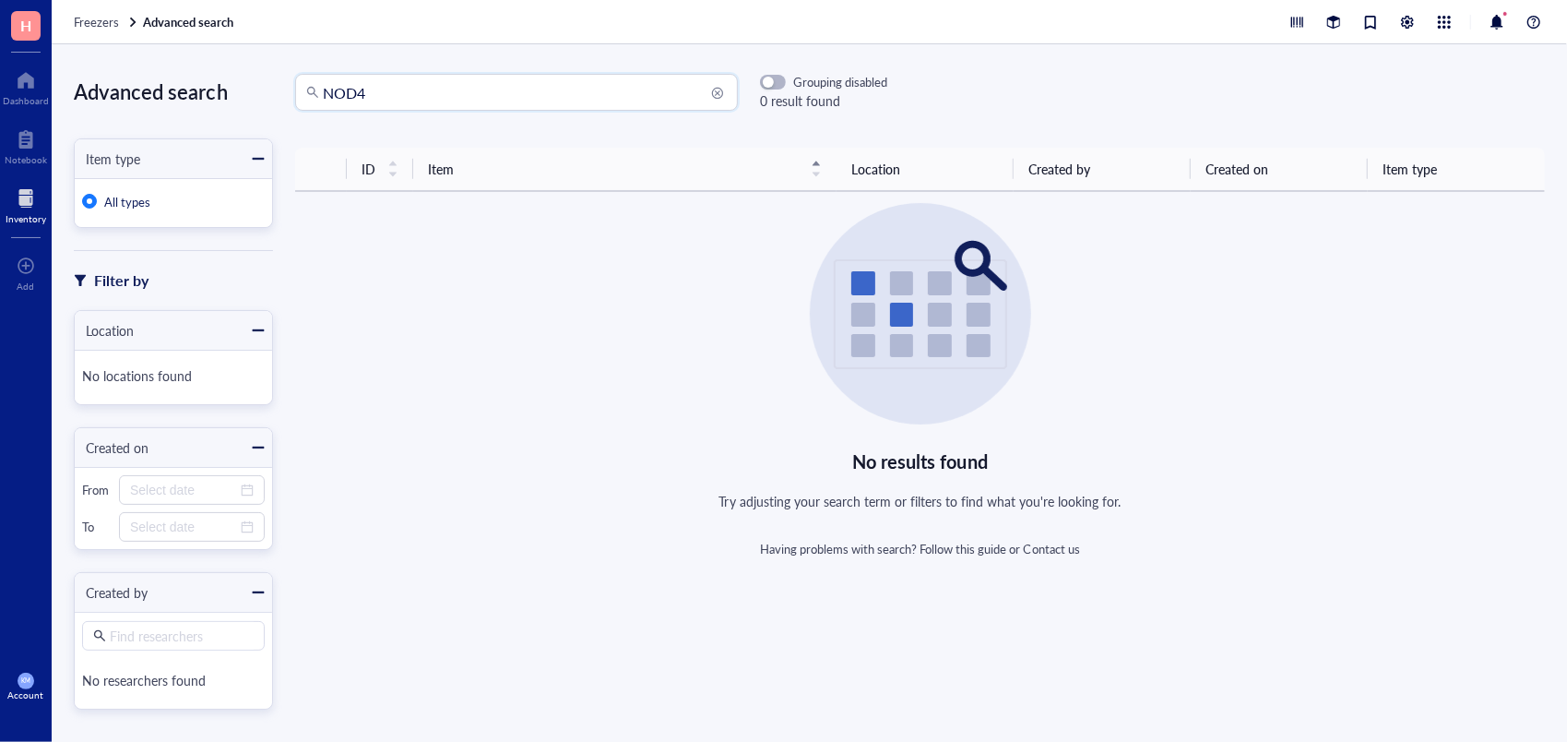
click at [402, 109] on input "NOD4" at bounding box center [525, 92] width 404 height 35
drag, startPoint x: 402, startPoint y: 109, endPoint x: 267, endPoint y: 91, distance: 135.8
click at [267, 91] on div "Advanced search Item type All types Filter by Location No locations found Creat…" at bounding box center [809, 392] width 1515 height 697
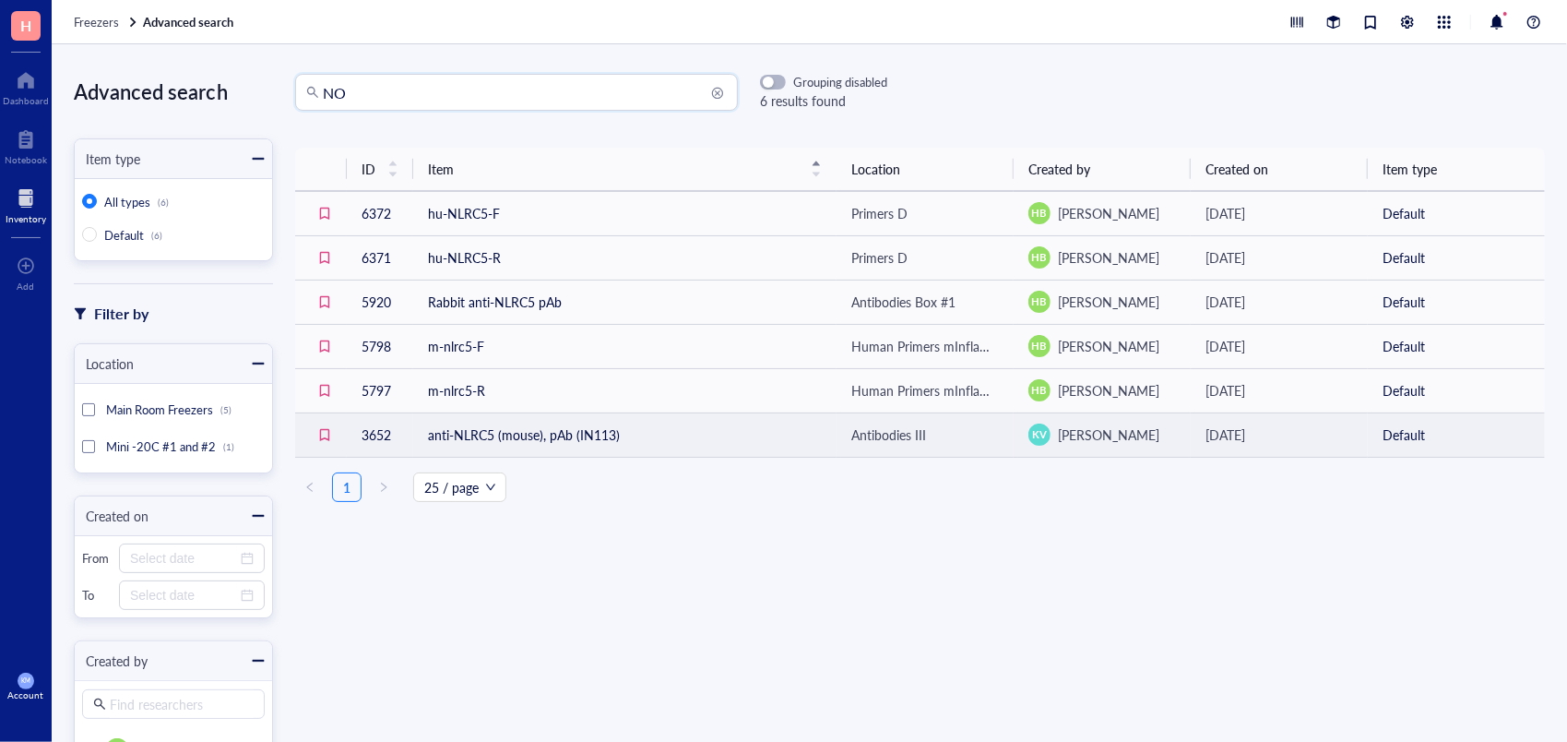
type input "NO"
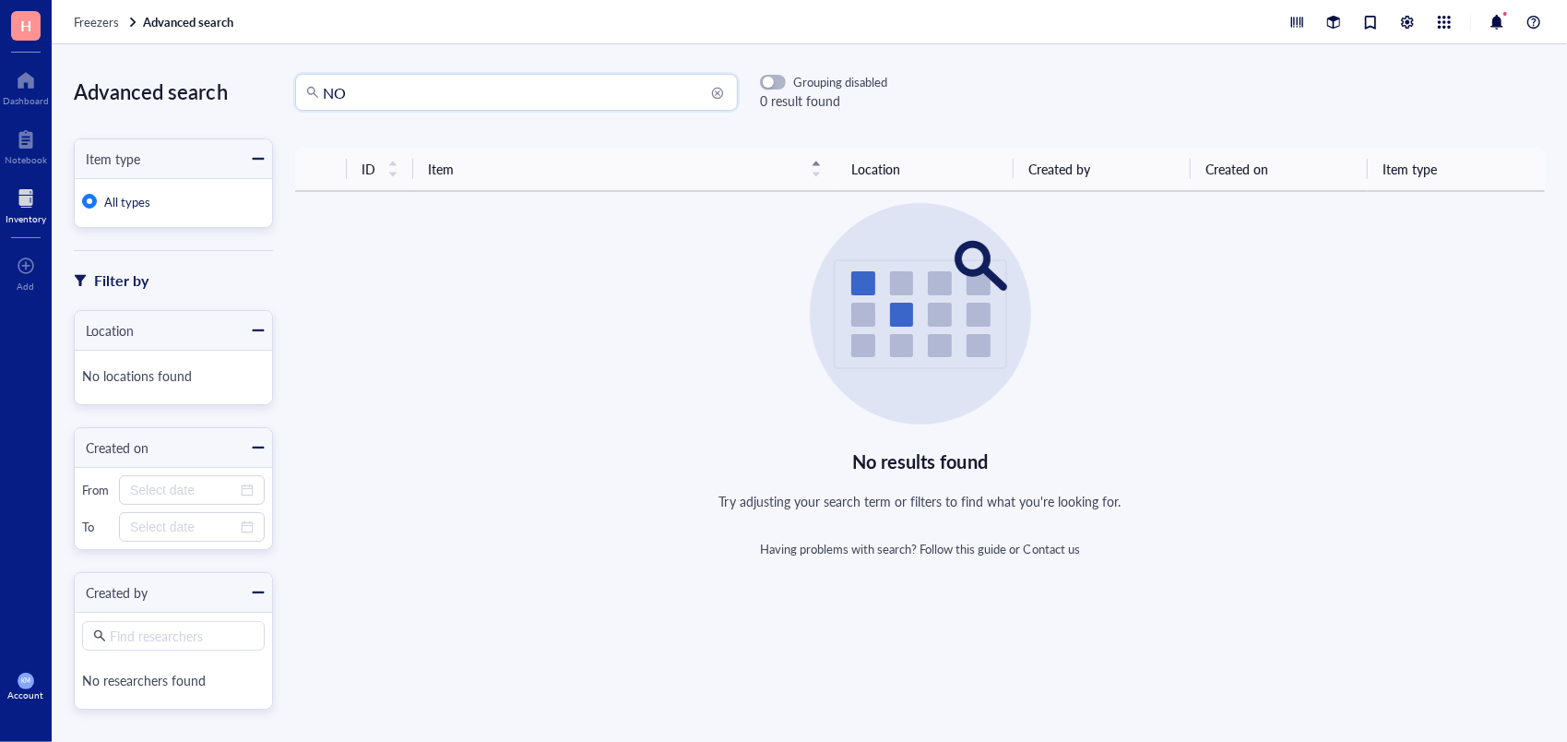
drag, startPoint x: 395, startPoint y: 95, endPoint x: 352, endPoint y: 92, distance: 42.5
click at [352, 92] on input "NO" at bounding box center [525, 92] width 404 height 35
click at [345, 94] on input "NO" at bounding box center [525, 92] width 404 height 35
